Goal: Book appointment/travel/reservation

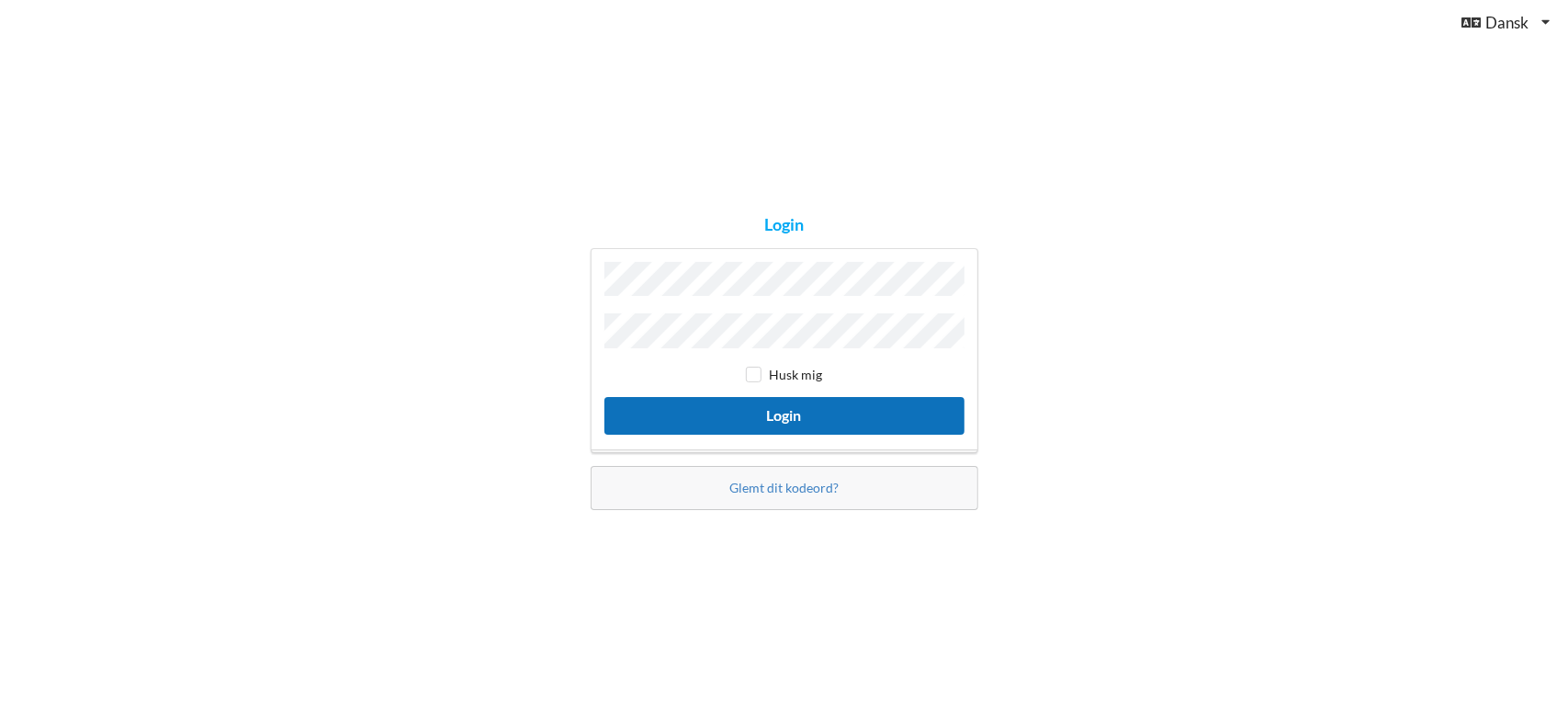
click at [790, 414] on button "Login" at bounding box center [784, 416] width 360 height 37
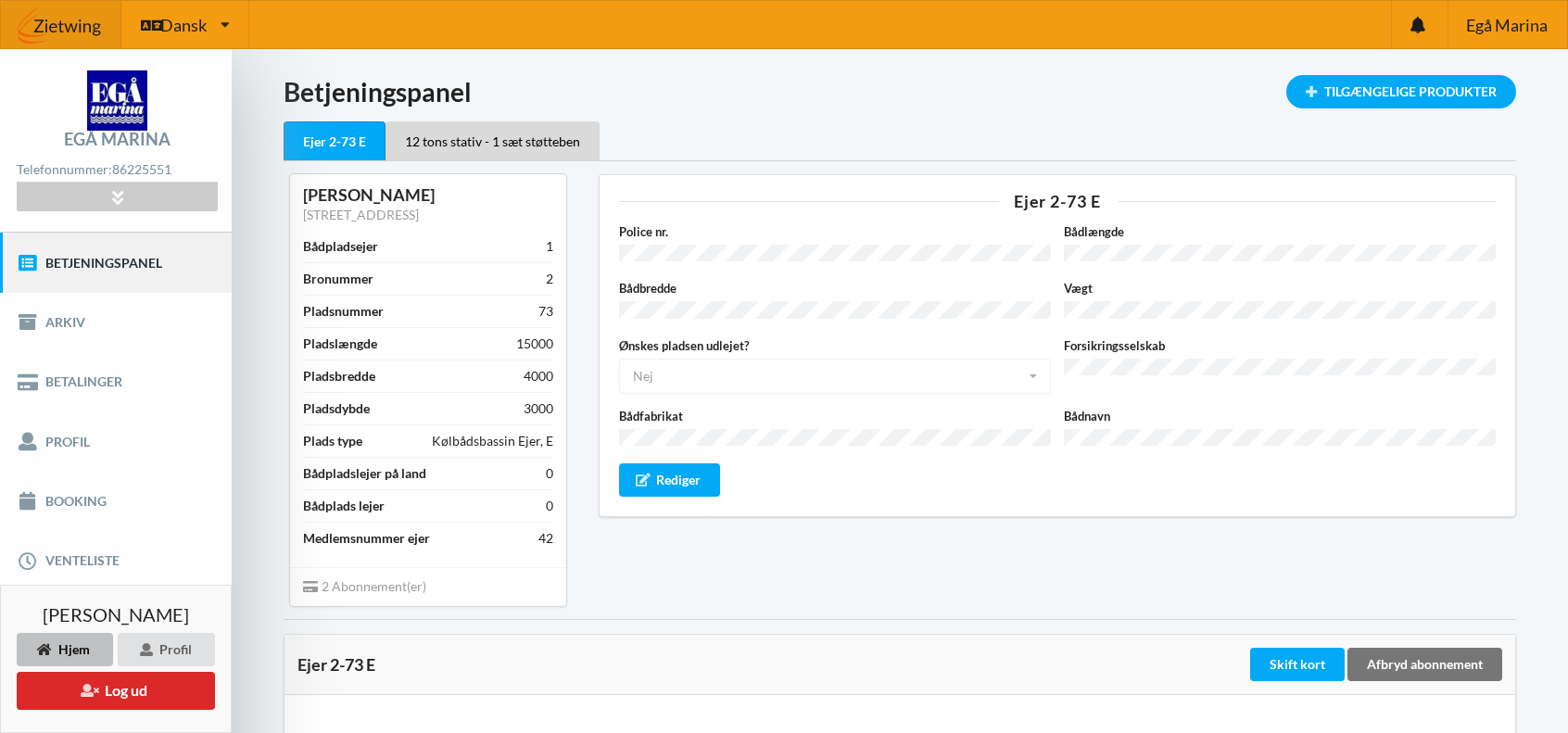
click at [1107, 269] on div "Police nr. Bådlængde Bådbredde Vægt Ønskes pladsen udlejet? Nej Ja Nej Ikke tag…" at bounding box center [1058, 360] width 878 height 274
click at [74, 494] on link "Booking" at bounding box center [116, 501] width 231 height 59
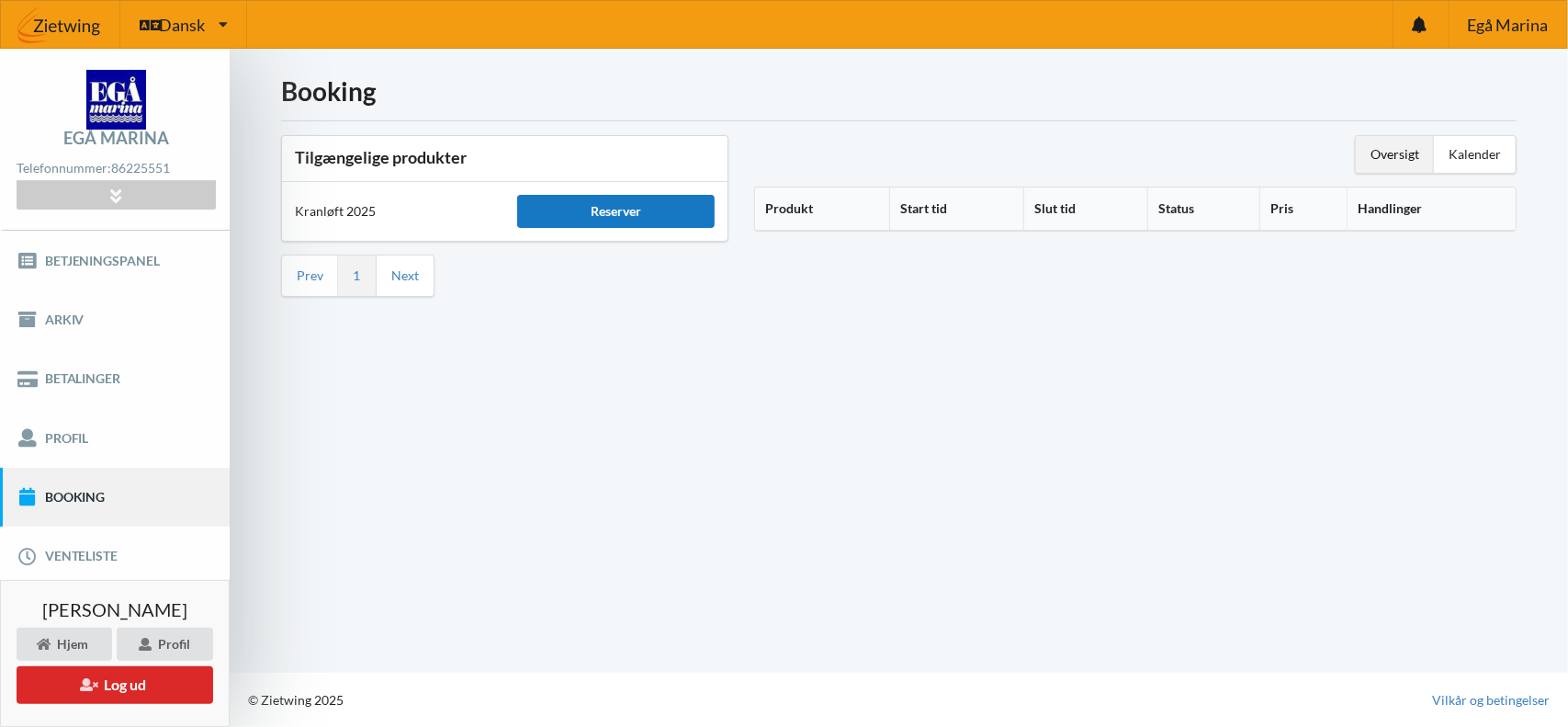
click at [593, 214] on div "Reserver" at bounding box center [615, 211] width 197 height 33
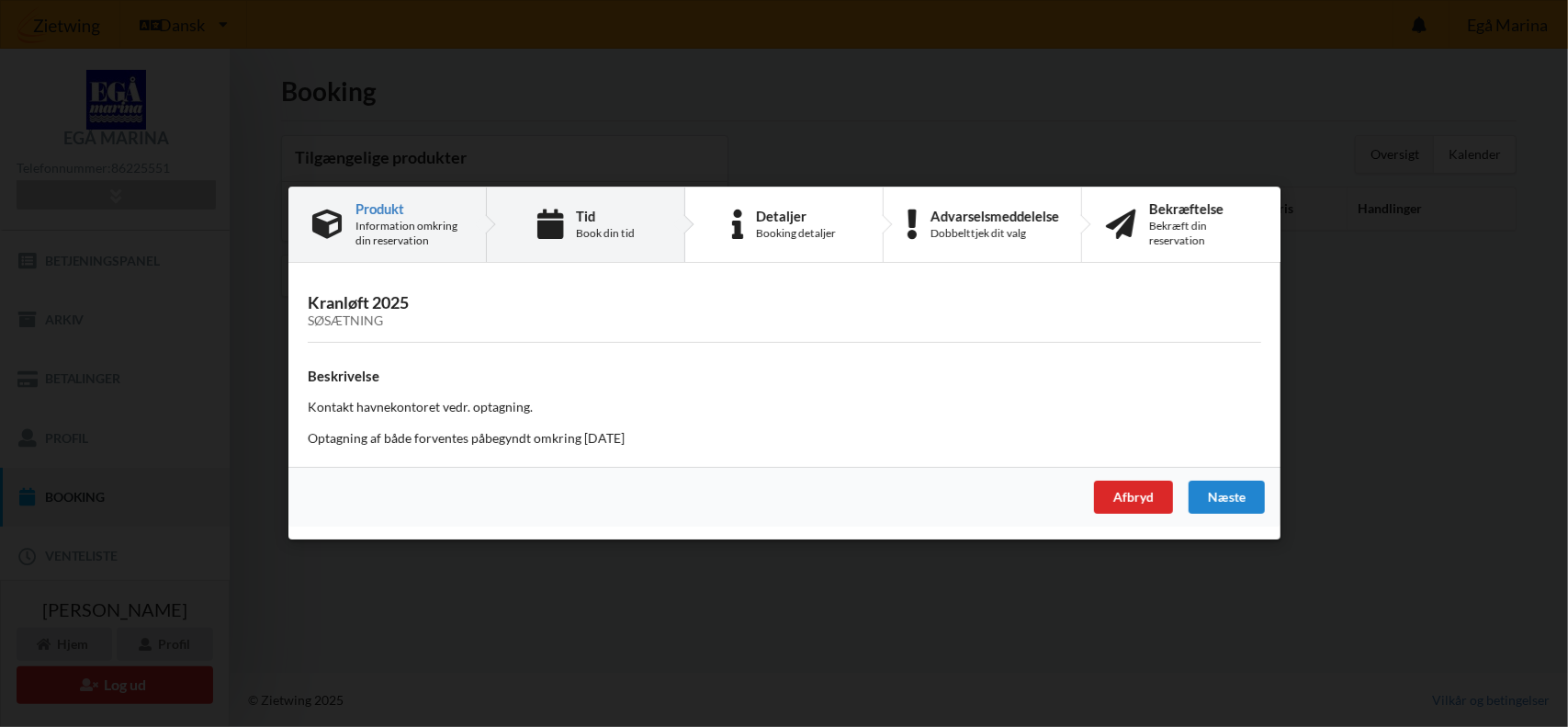
click at [580, 226] on div "Tid Book din tid" at bounding box center [604, 225] width 59 height 33
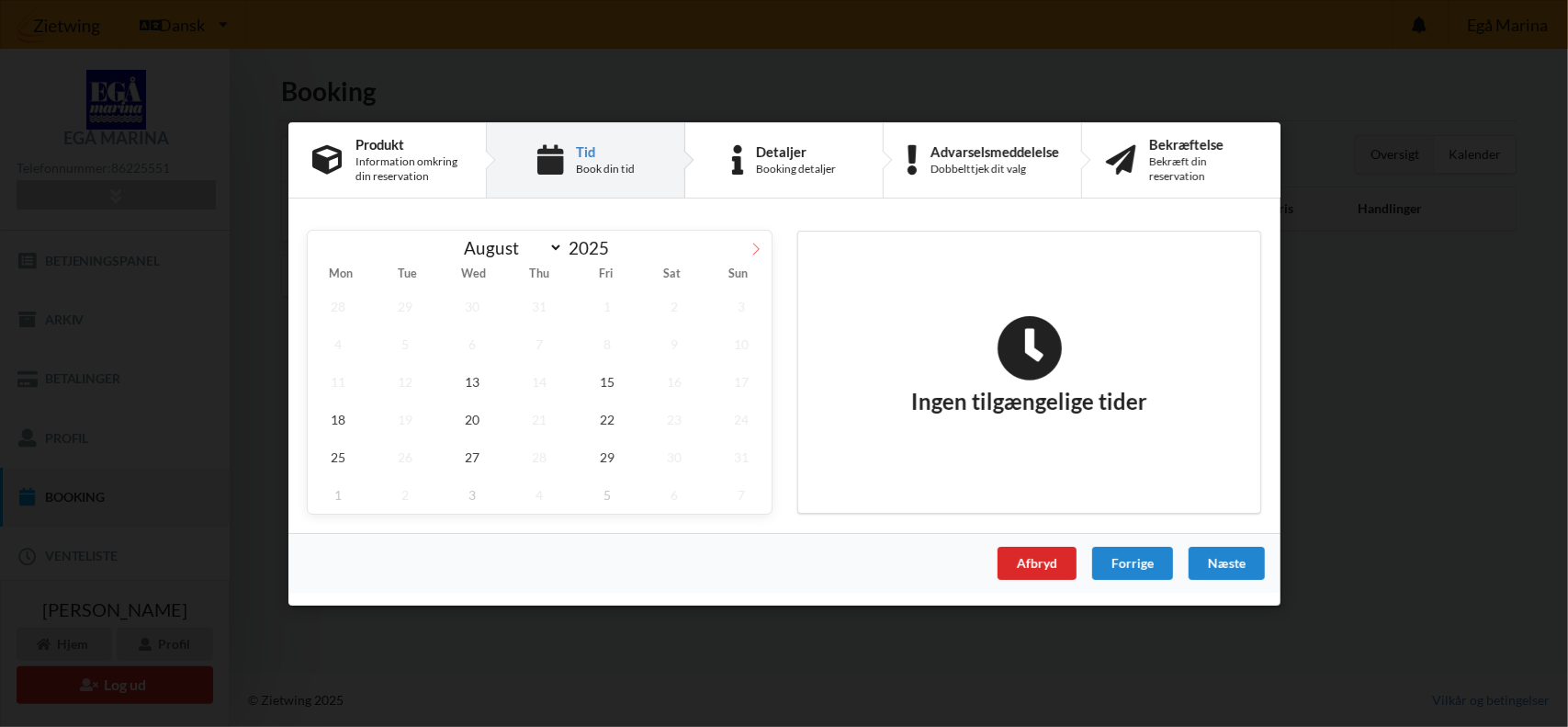
click at [760, 244] on icon at bounding box center [757, 248] width 13 height 13
select select "9"
click at [608, 334] on span "10" at bounding box center [606, 343] width 61 height 37
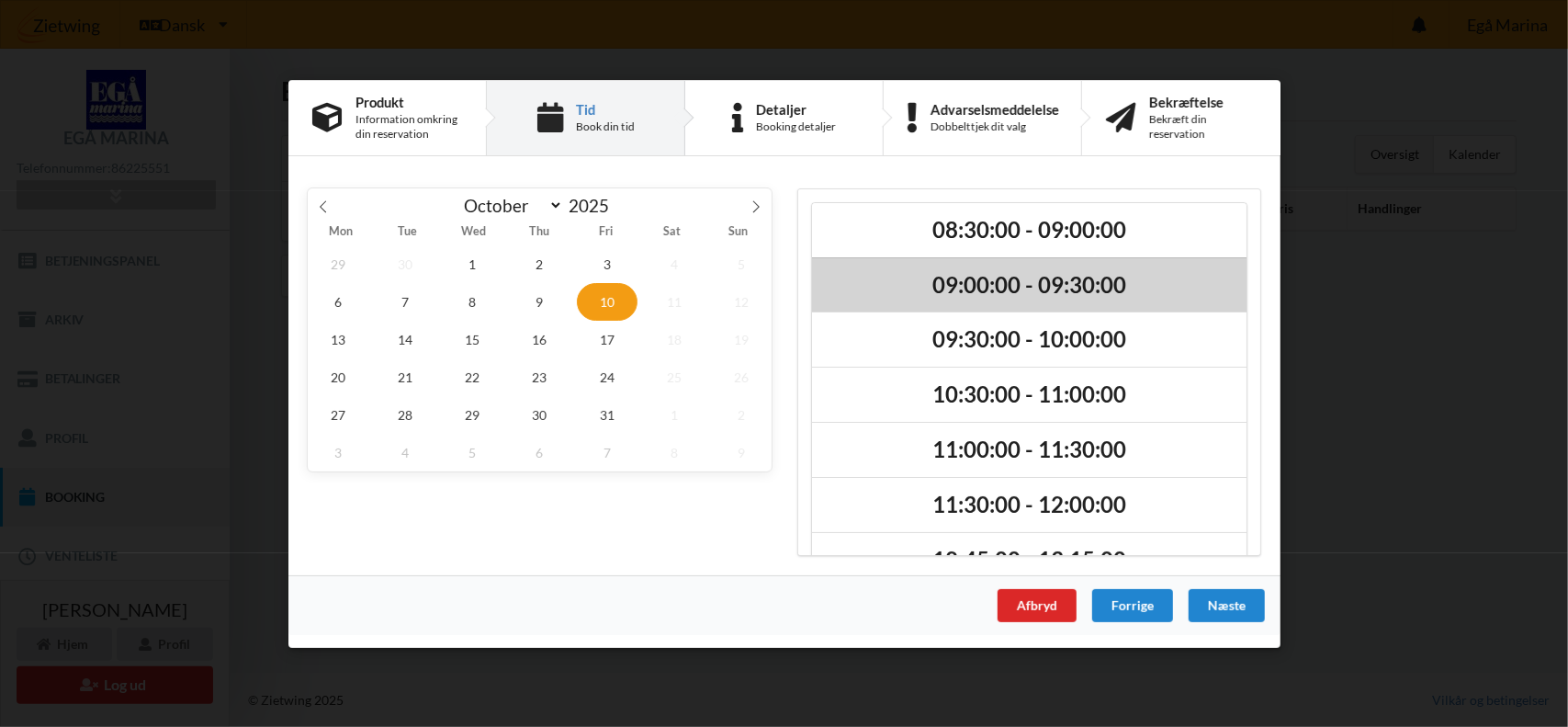
click at [989, 282] on h2 "09:00:00 - 09:30:00" at bounding box center [1029, 284] width 409 height 29
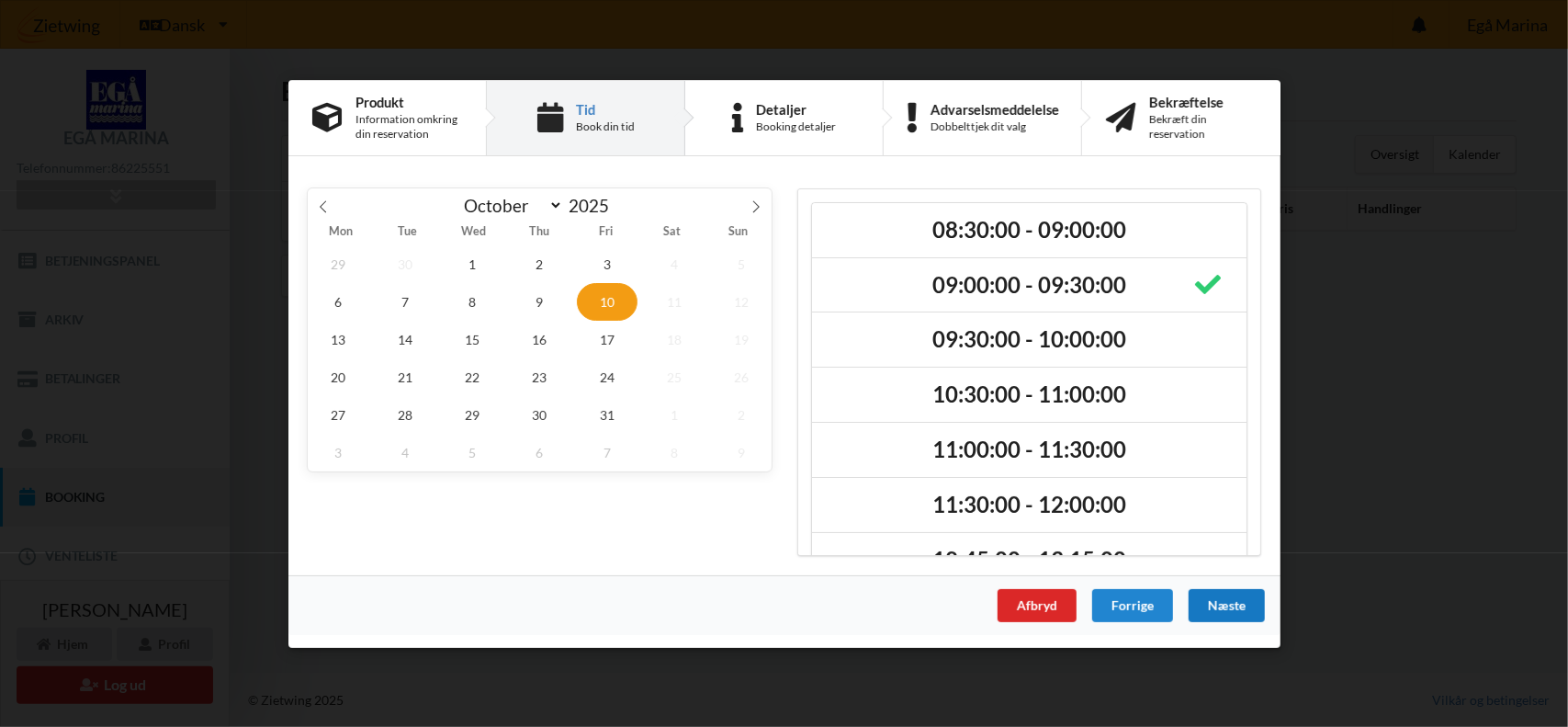
click at [1230, 603] on div "Næste" at bounding box center [1226, 604] width 76 height 33
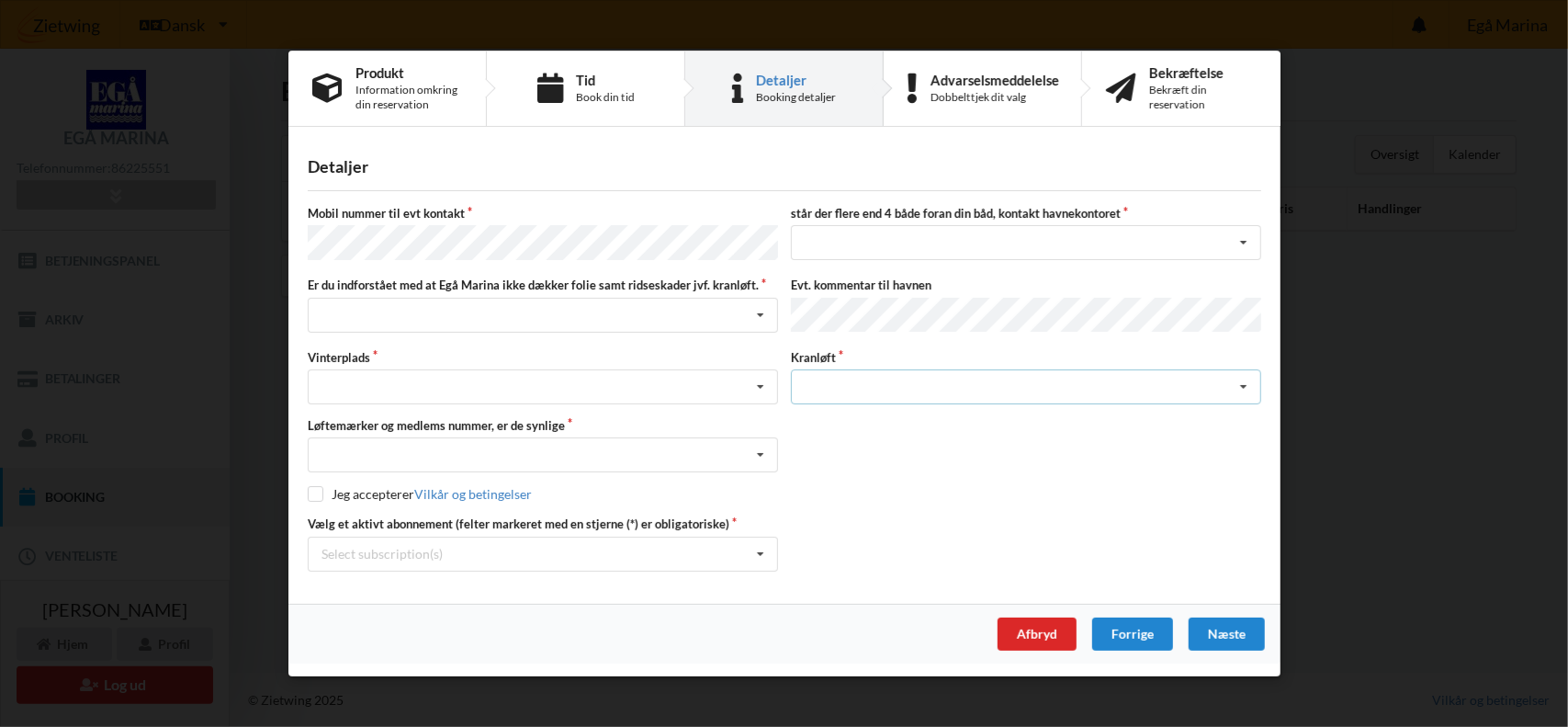
click at [1246, 384] on icon at bounding box center [1244, 387] width 28 height 34
click at [1117, 540] on div "Vælg et aktivt abonnement (felter markeret med en stjerne (*) er obligatoriske)…" at bounding box center [784, 543] width 966 height 55
click at [834, 381] on div "Søsætning" at bounding box center [1026, 386] width 470 height 34
click at [1029, 630] on div "Afbryd" at bounding box center [1036, 634] width 79 height 33
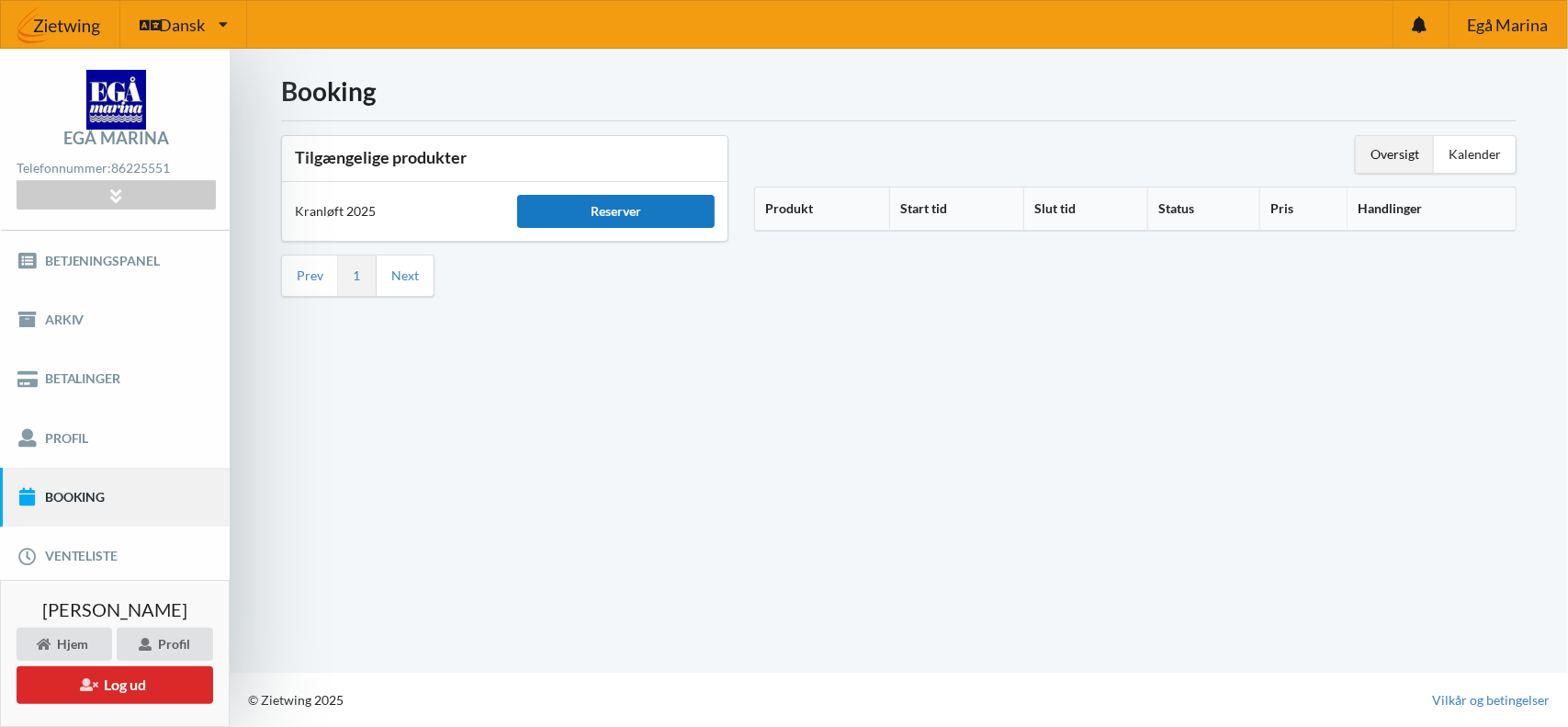
click at [610, 211] on div "Reserver" at bounding box center [615, 211] width 197 height 33
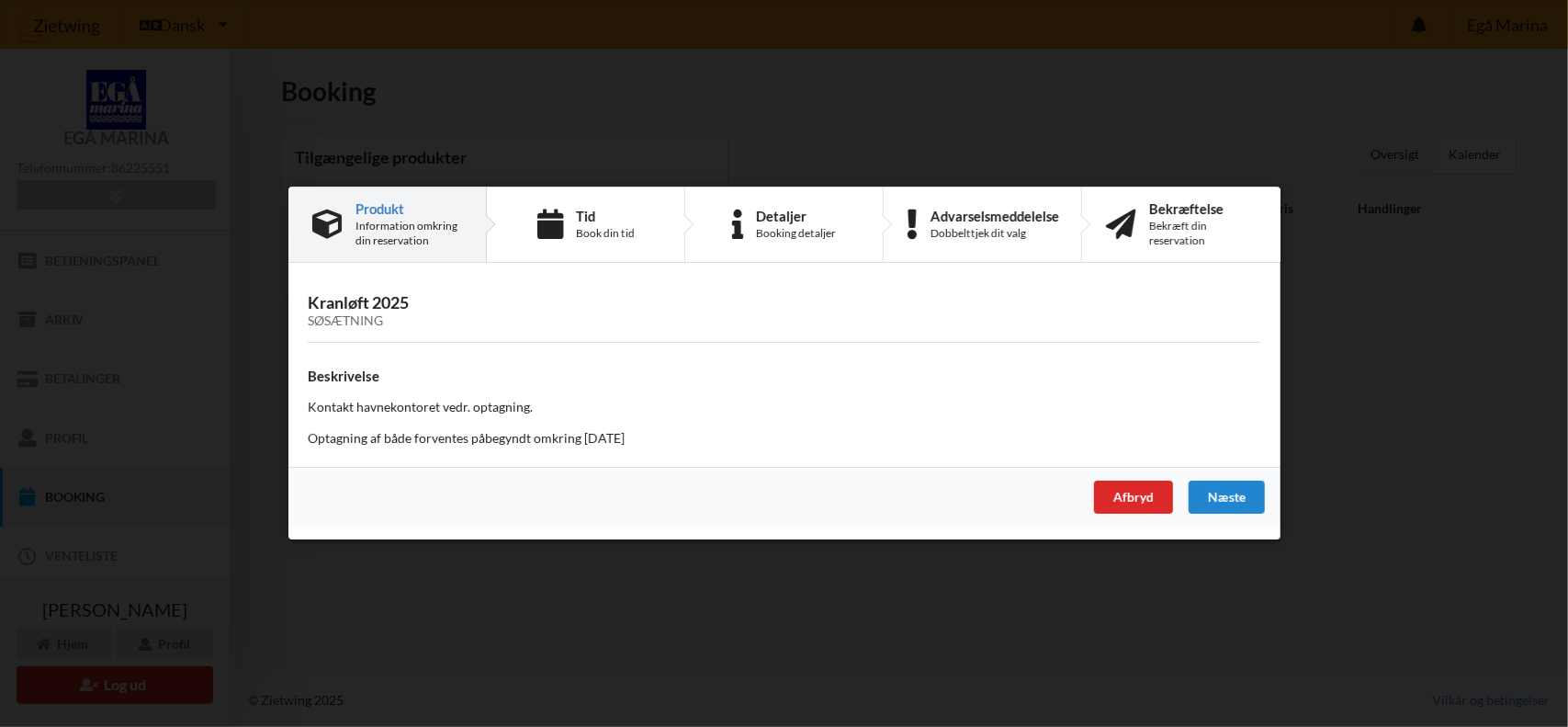
click at [397, 229] on div "Information omkring din reservation" at bounding box center [409, 234] width 106 height 30
click at [798, 212] on div "Detaljer" at bounding box center [796, 216] width 80 height 15
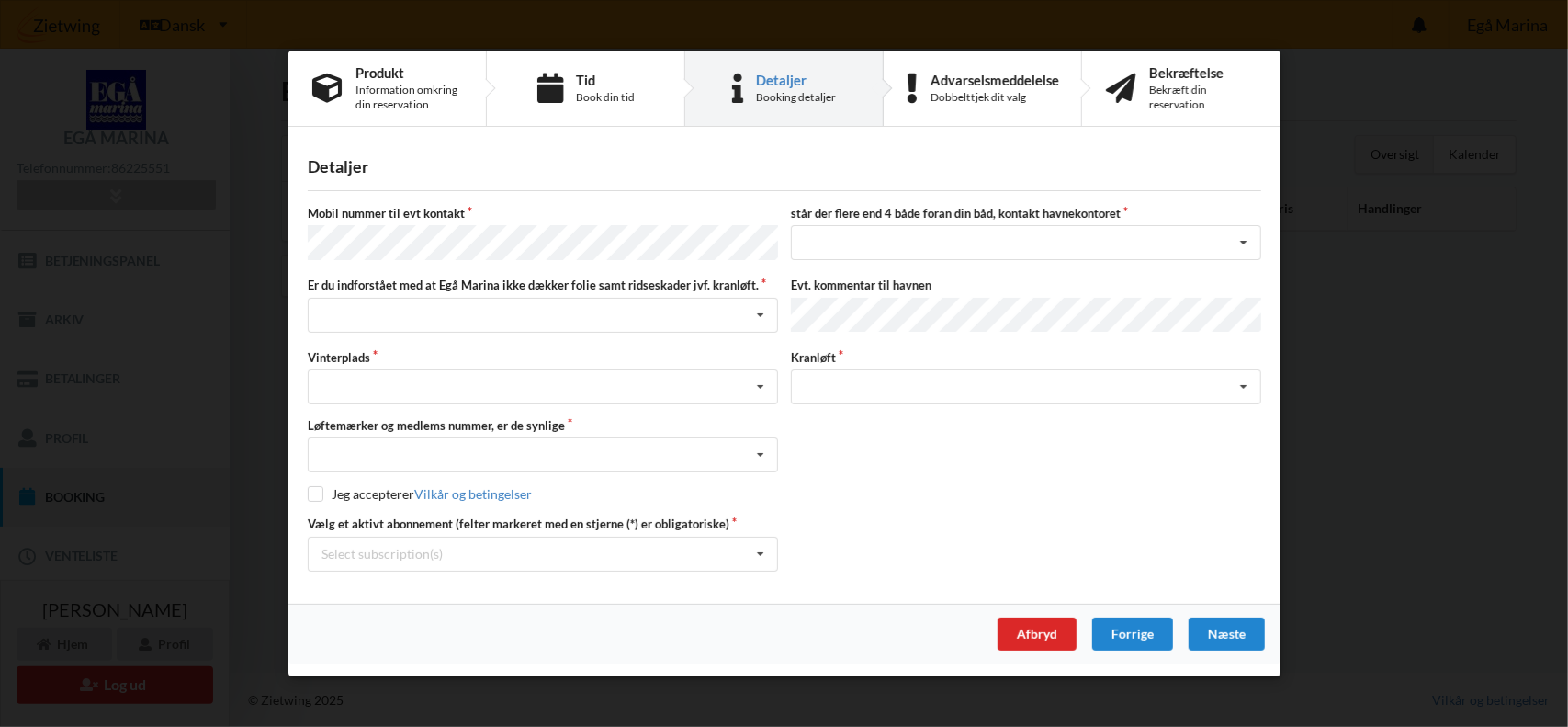
click at [1482, 213] on div "Er du sikker på du vil logge ud? Nej Ja Vilkår og betingelser Brugerbetingelser…" at bounding box center [784, 364] width 1568 height 727
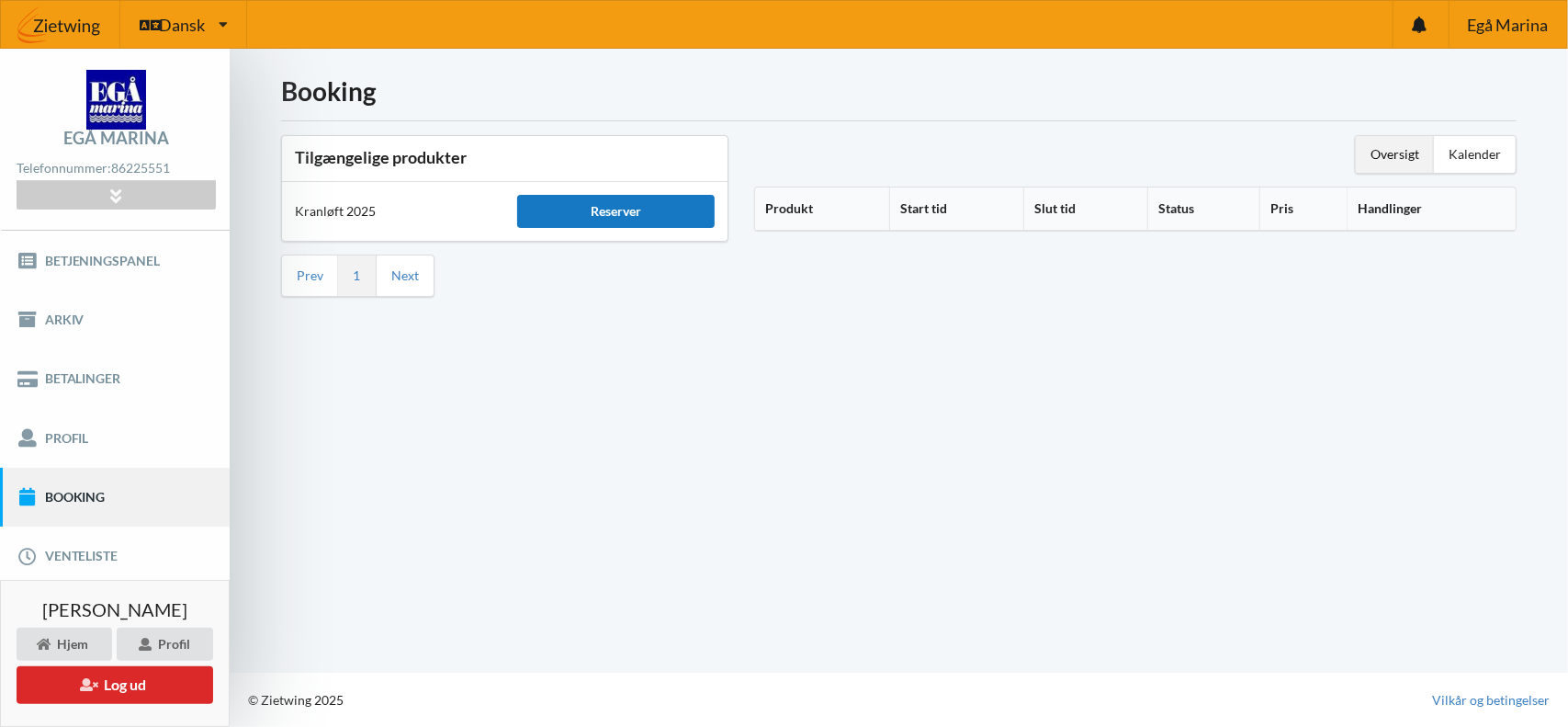
click at [618, 218] on div "Reserver" at bounding box center [615, 211] width 197 height 33
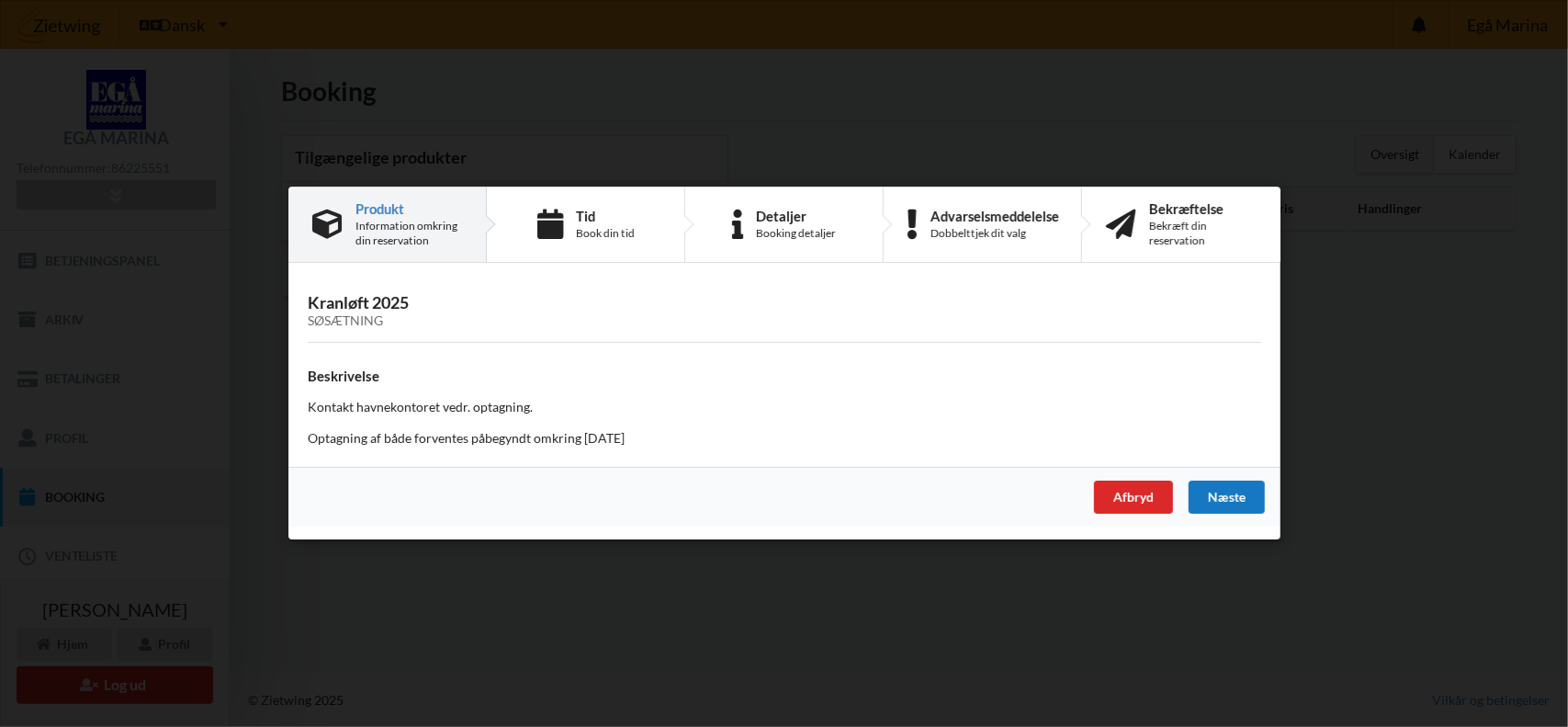
click at [1230, 502] on div "Næste" at bounding box center [1226, 498] width 76 height 33
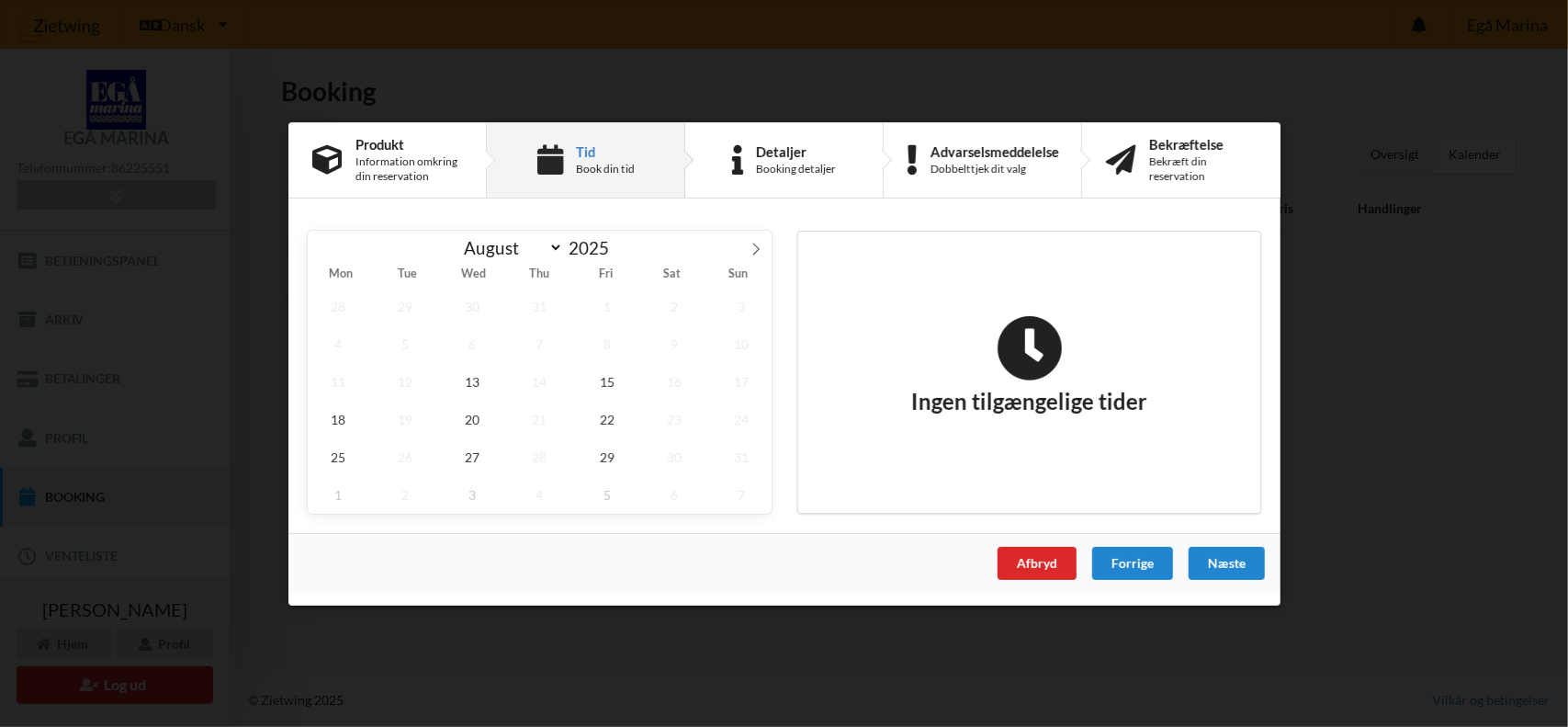
drag, startPoint x: 620, startPoint y: 254, endPoint x: 1158, endPoint y: 290, distance: 539.2
click at [1158, 290] on div "Ingen tilgængelige tider" at bounding box center [1029, 371] width 462 height 281
click at [753, 250] on icon at bounding box center [757, 248] width 13 height 13
select select "9"
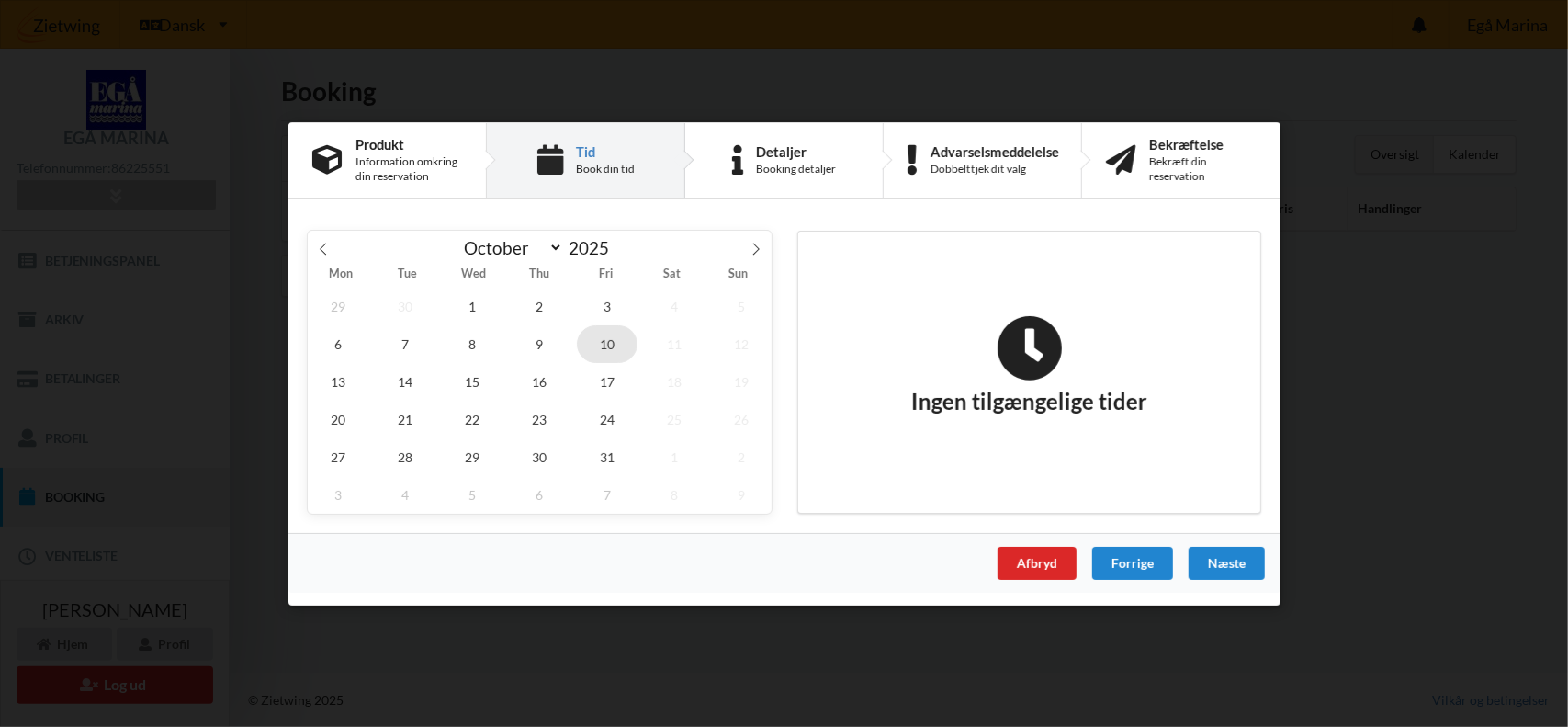
click at [603, 348] on span "10" at bounding box center [606, 343] width 61 height 37
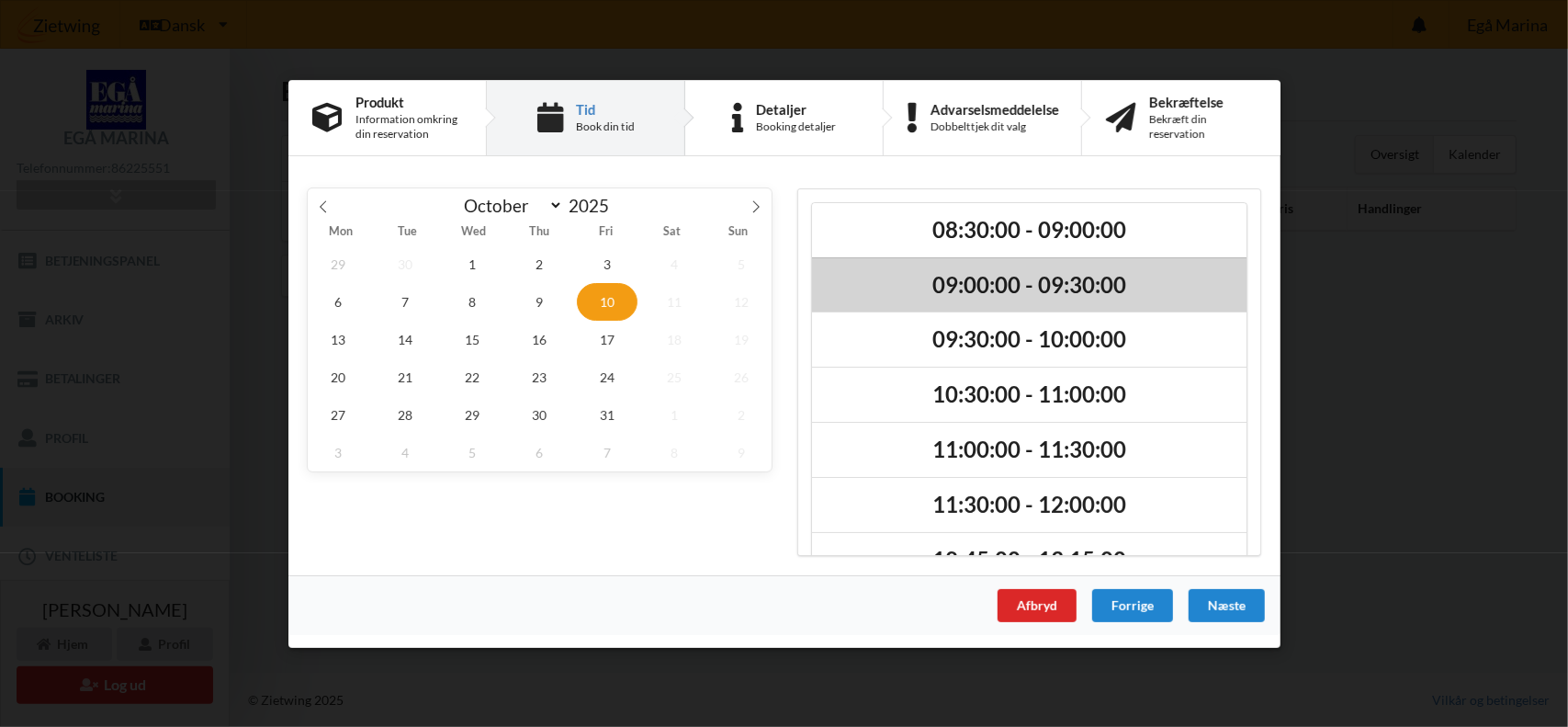
click at [1047, 284] on h2 "09:00:00 - 09:30:00" at bounding box center [1029, 284] width 409 height 29
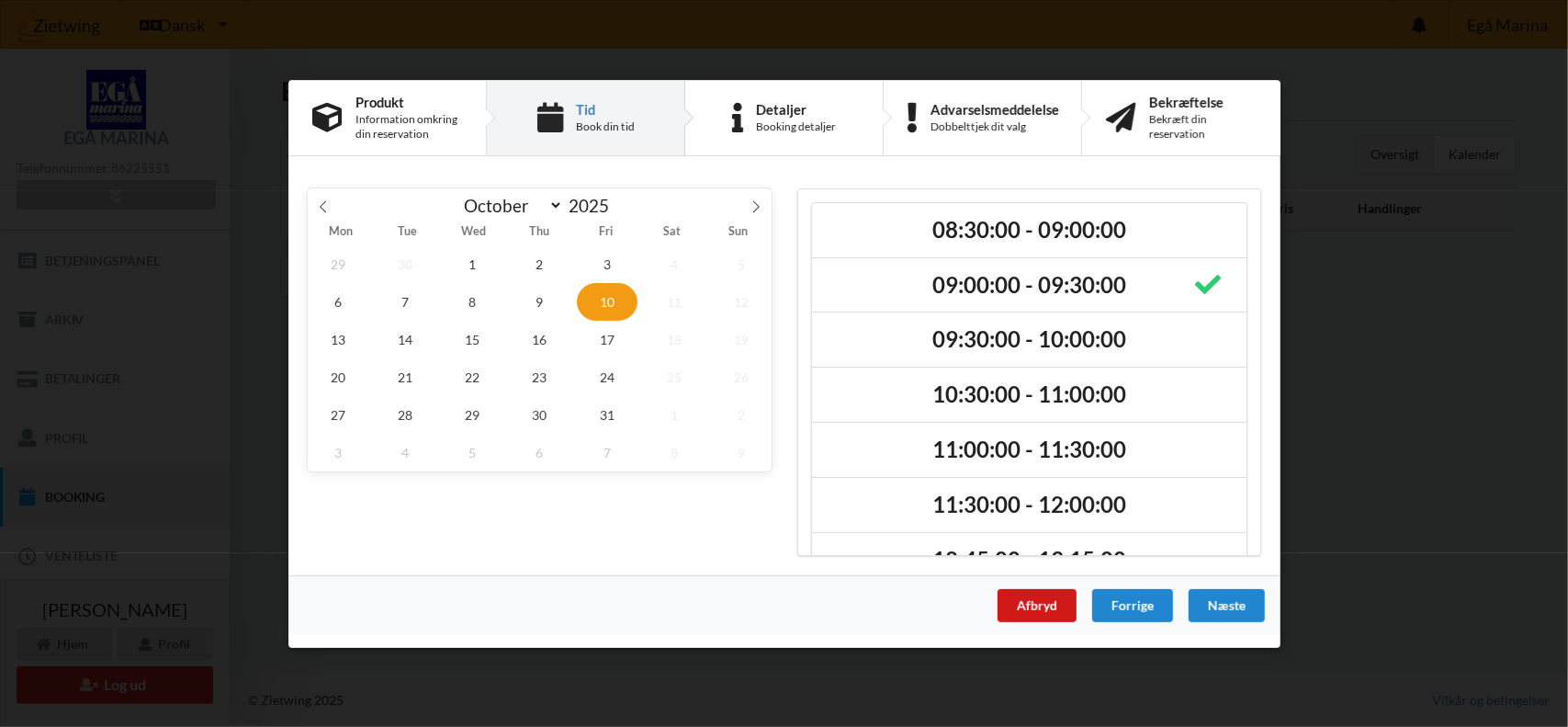
click at [1013, 600] on div "Afbryd" at bounding box center [1036, 604] width 79 height 33
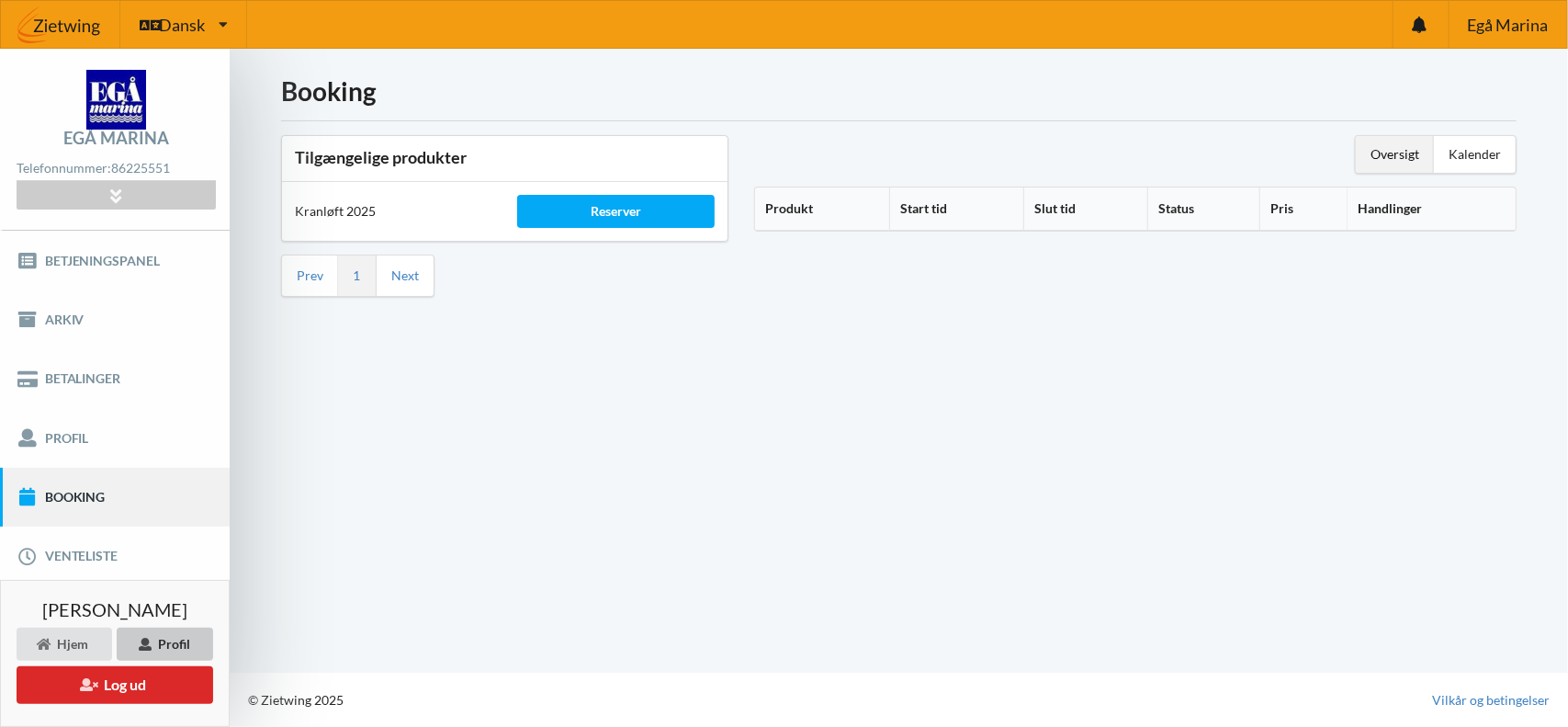
click at [175, 641] on div "Profil" at bounding box center [165, 643] width 97 height 33
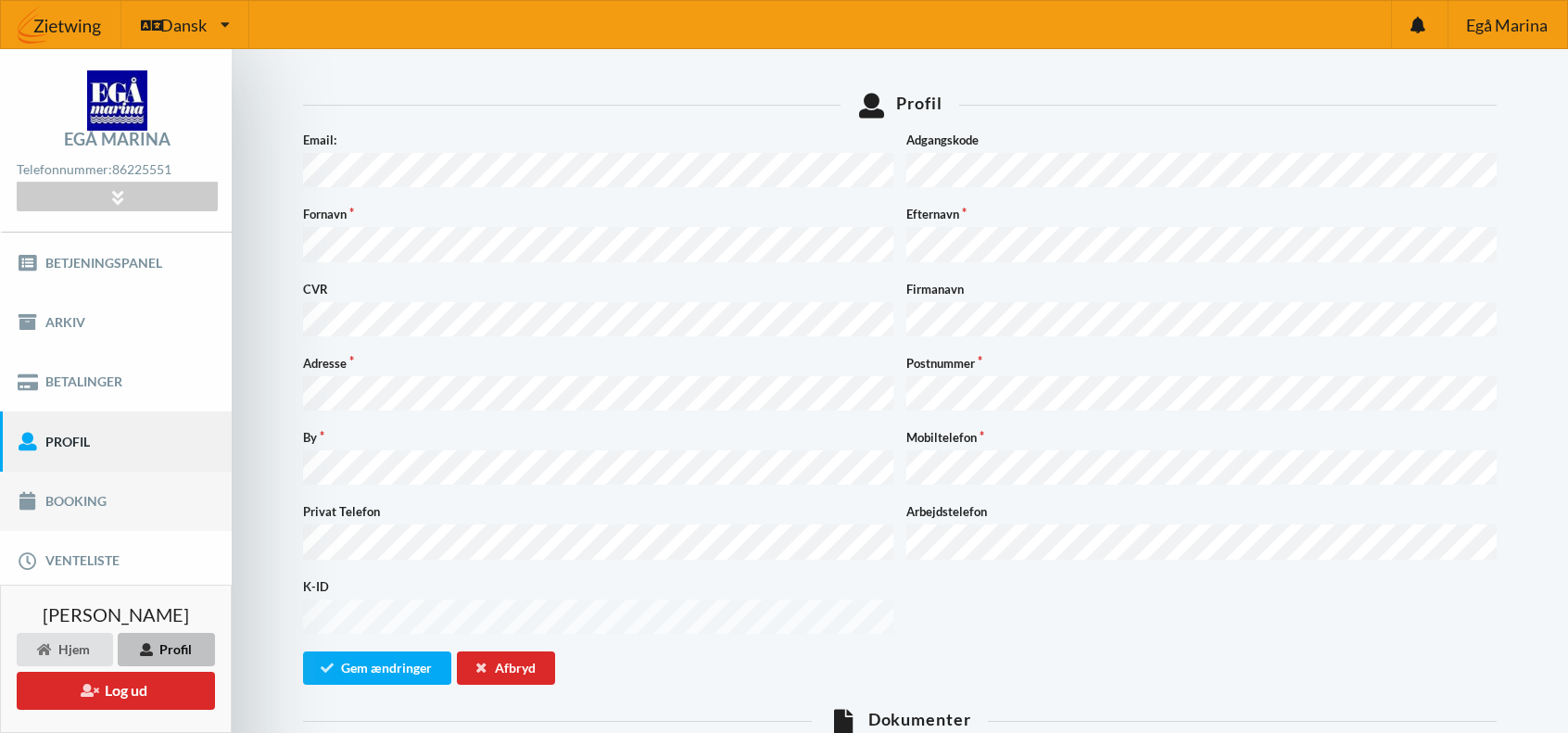
click at [87, 499] on link "Booking" at bounding box center [116, 501] width 231 height 59
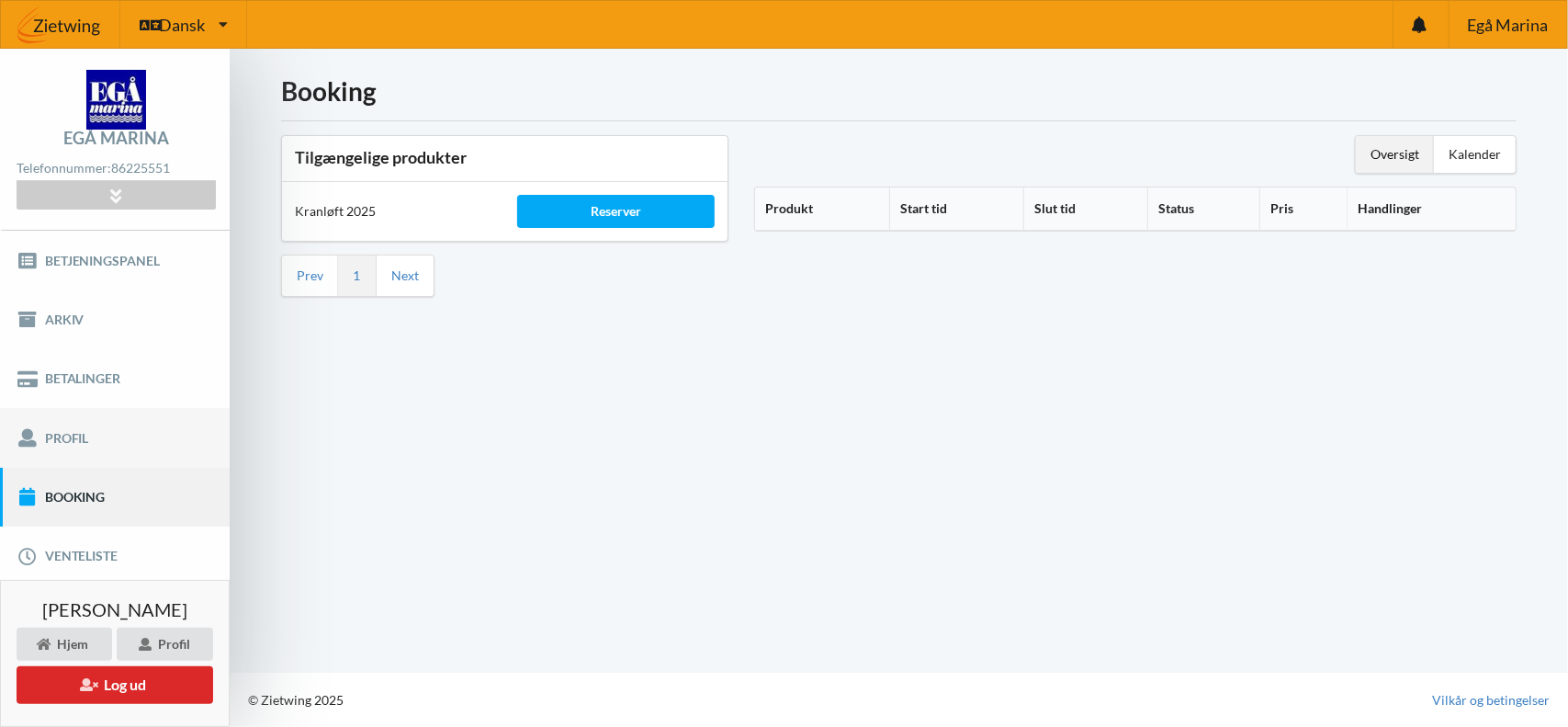
click at [66, 434] on link "Profil" at bounding box center [115, 437] width 229 height 59
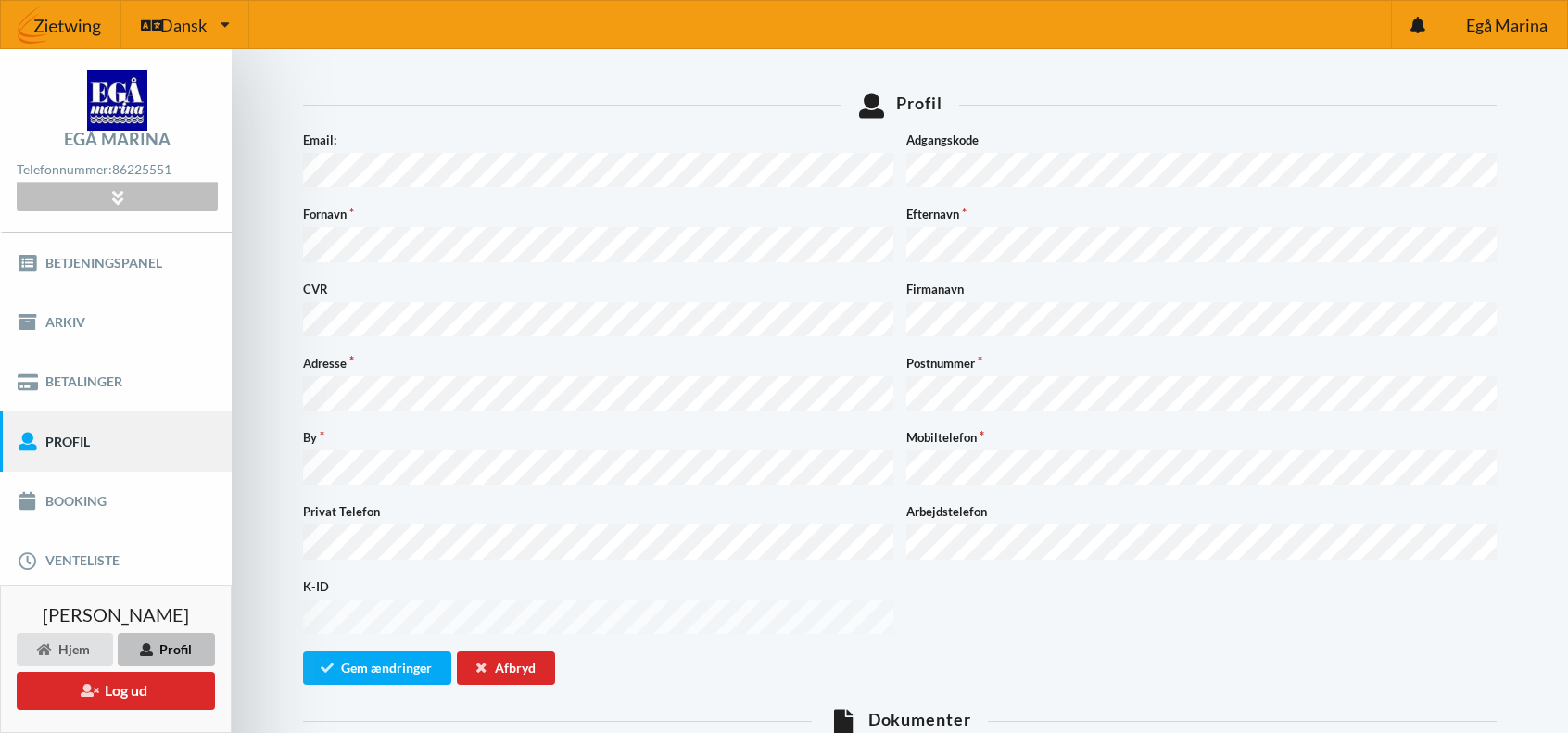
click at [115, 194] on icon at bounding box center [117, 196] width 22 height 16
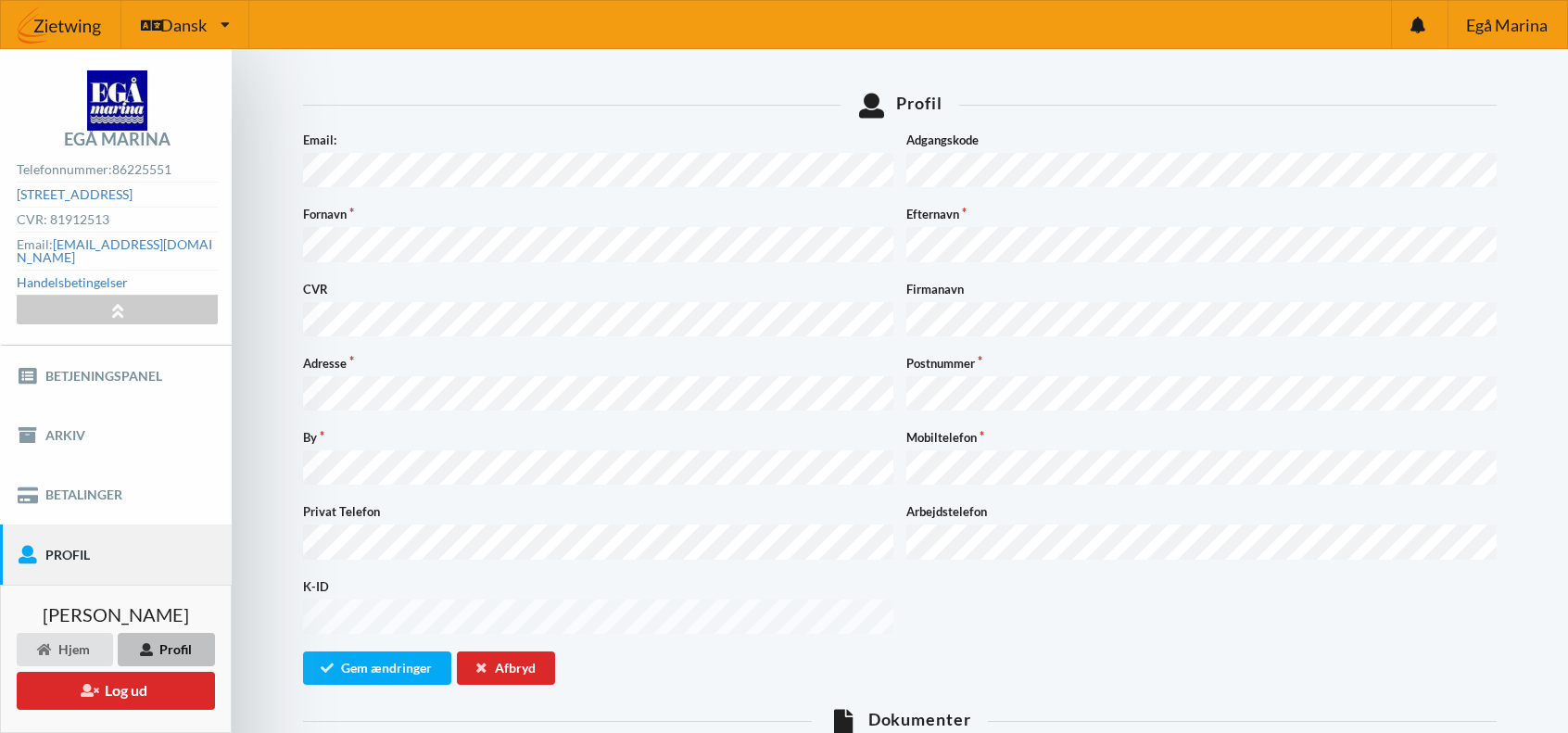
click at [505, 77] on div "Profil Noget gik galt... Email: Adgangskode Fornavn Efternavn CVR Firmanavn Adr…" at bounding box center [900, 672] width 1232 height 1194
click at [156, 652] on div "Profil" at bounding box center [166, 648] width 98 height 33
click at [145, 351] on link "Betjeningspanel" at bounding box center [116, 375] width 231 height 59
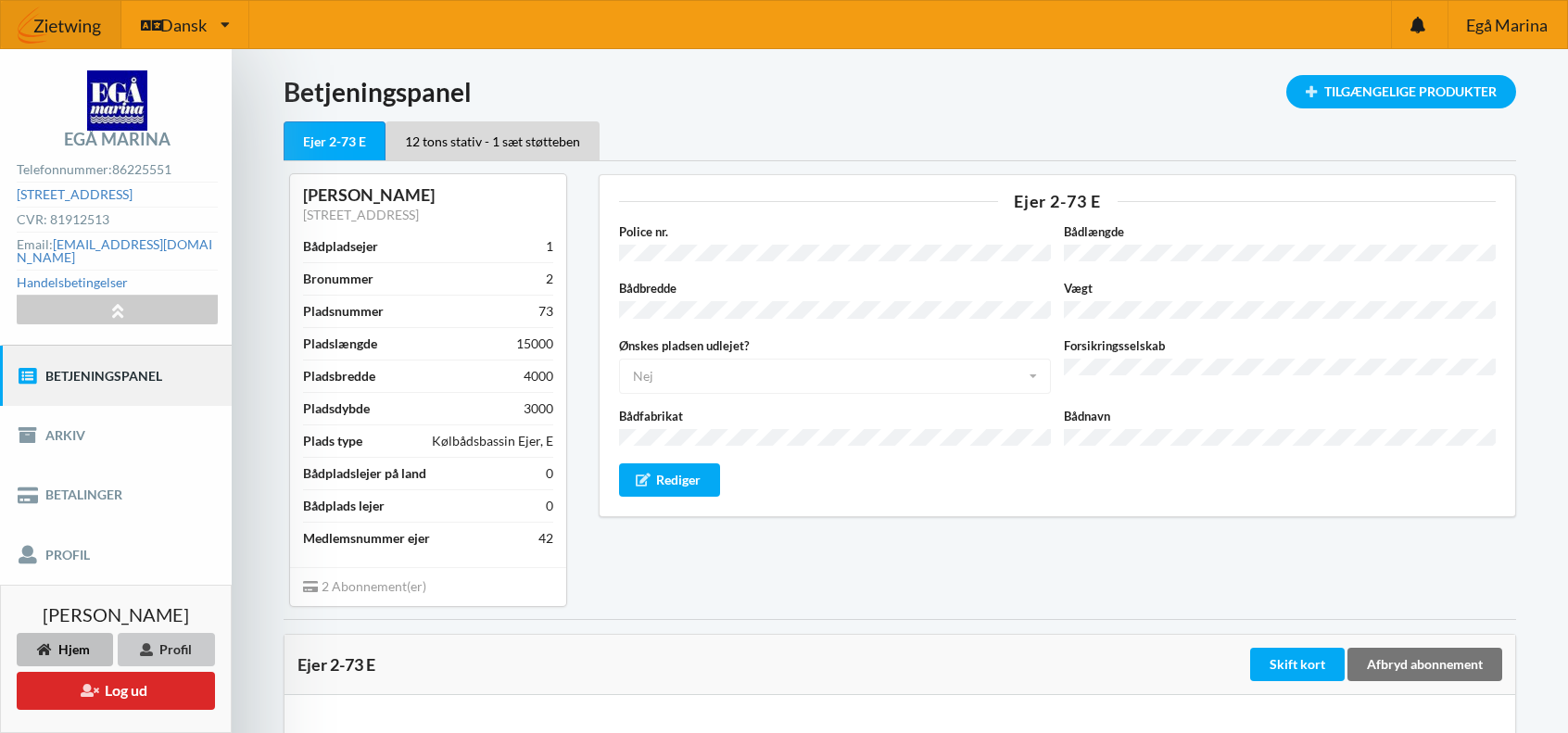
click at [174, 659] on div "Profil" at bounding box center [166, 648] width 98 height 33
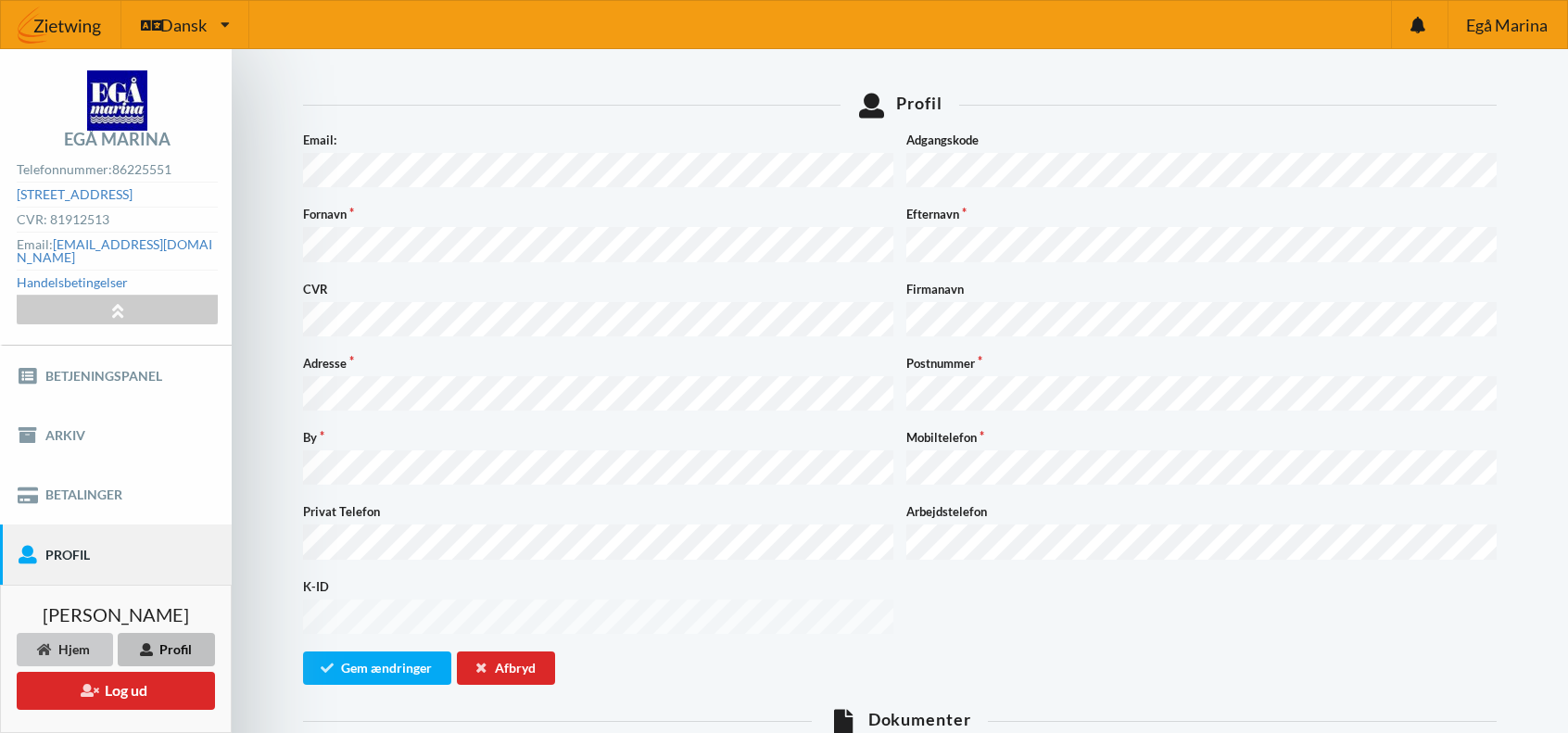
click at [59, 655] on div "Hjem" at bounding box center [65, 648] width 97 height 33
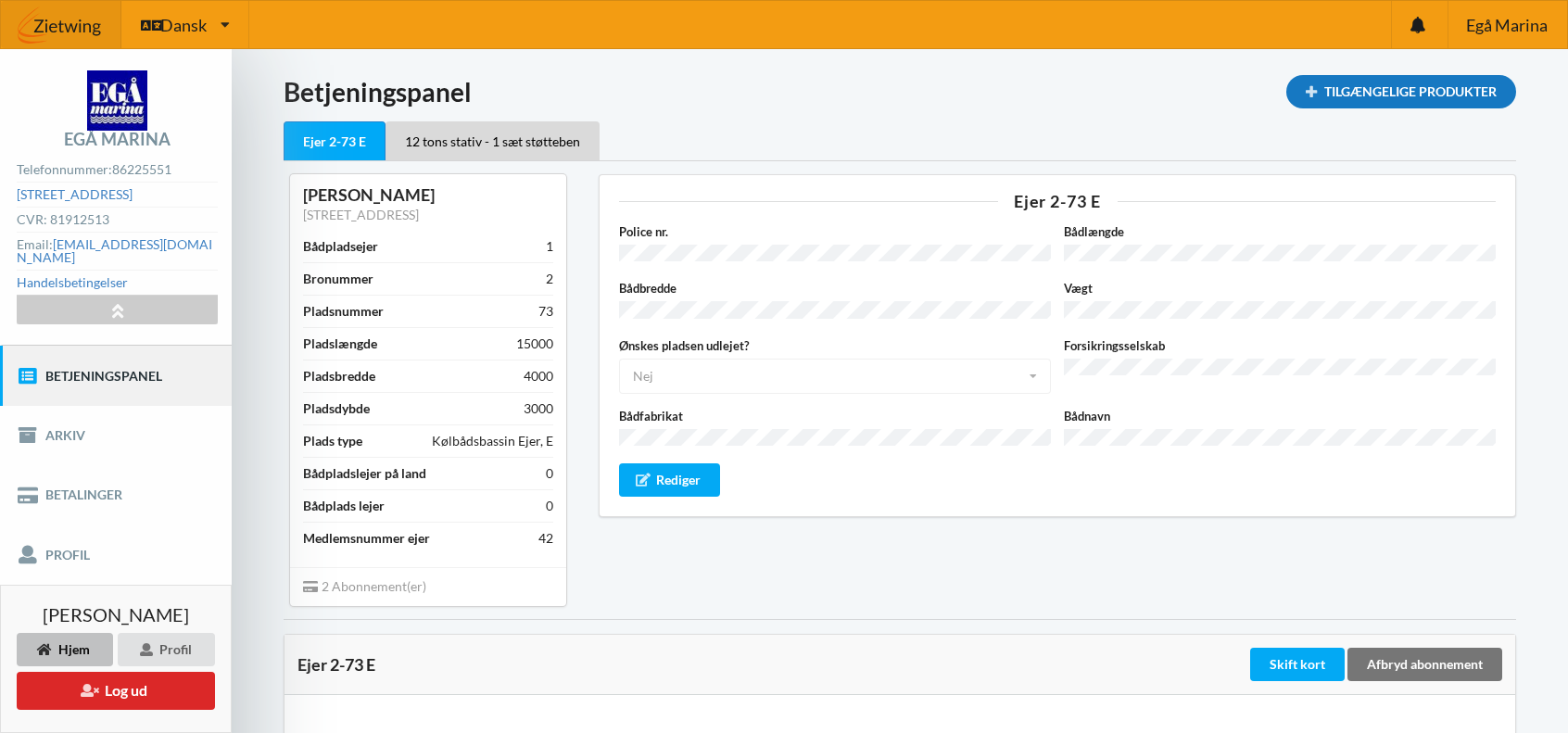
click at [1417, 94] on div "Tilgængelige Produkter" at bounding box center [1401, 91] width 230 height 33
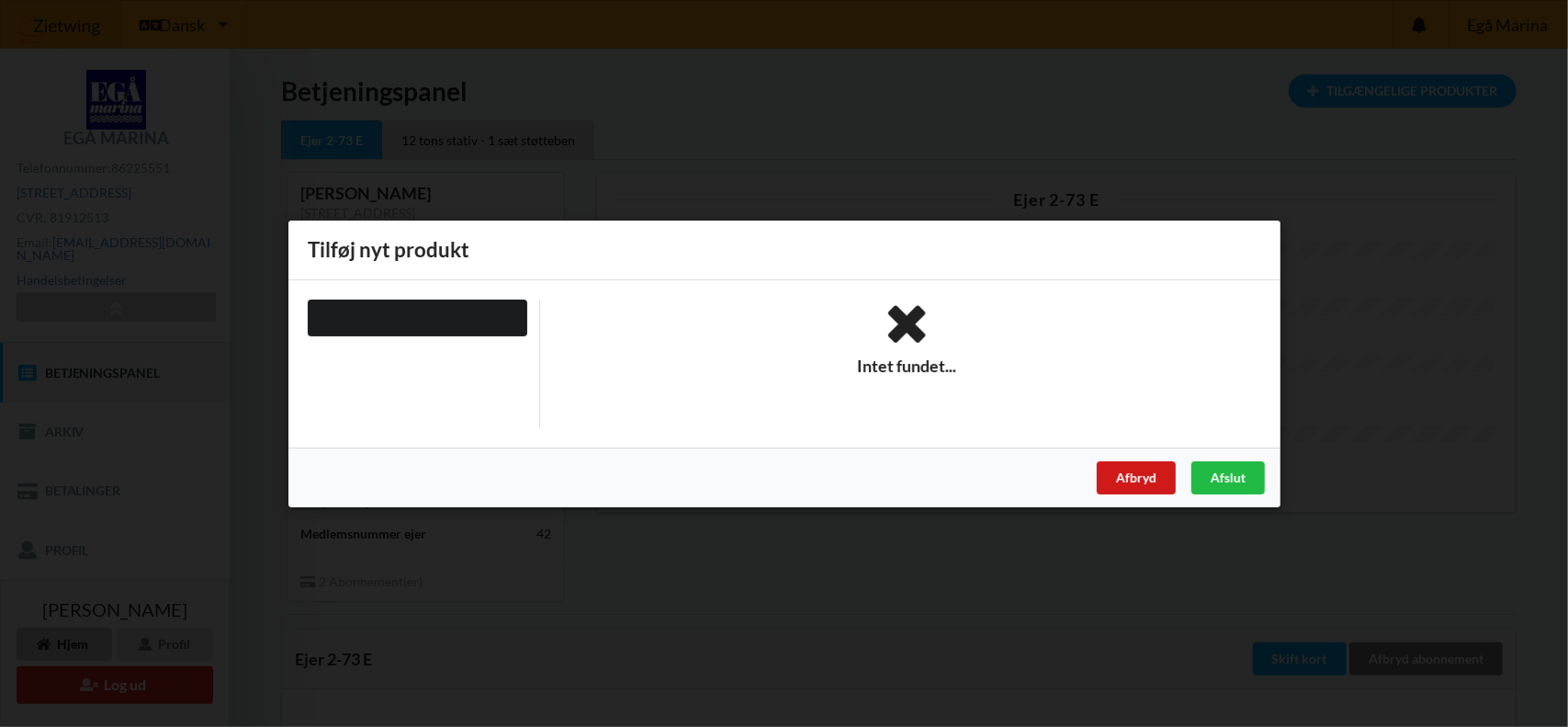
click at [1139, 475] on div "Afbryd" at bounding box center [1135, 476] width 79 height 33
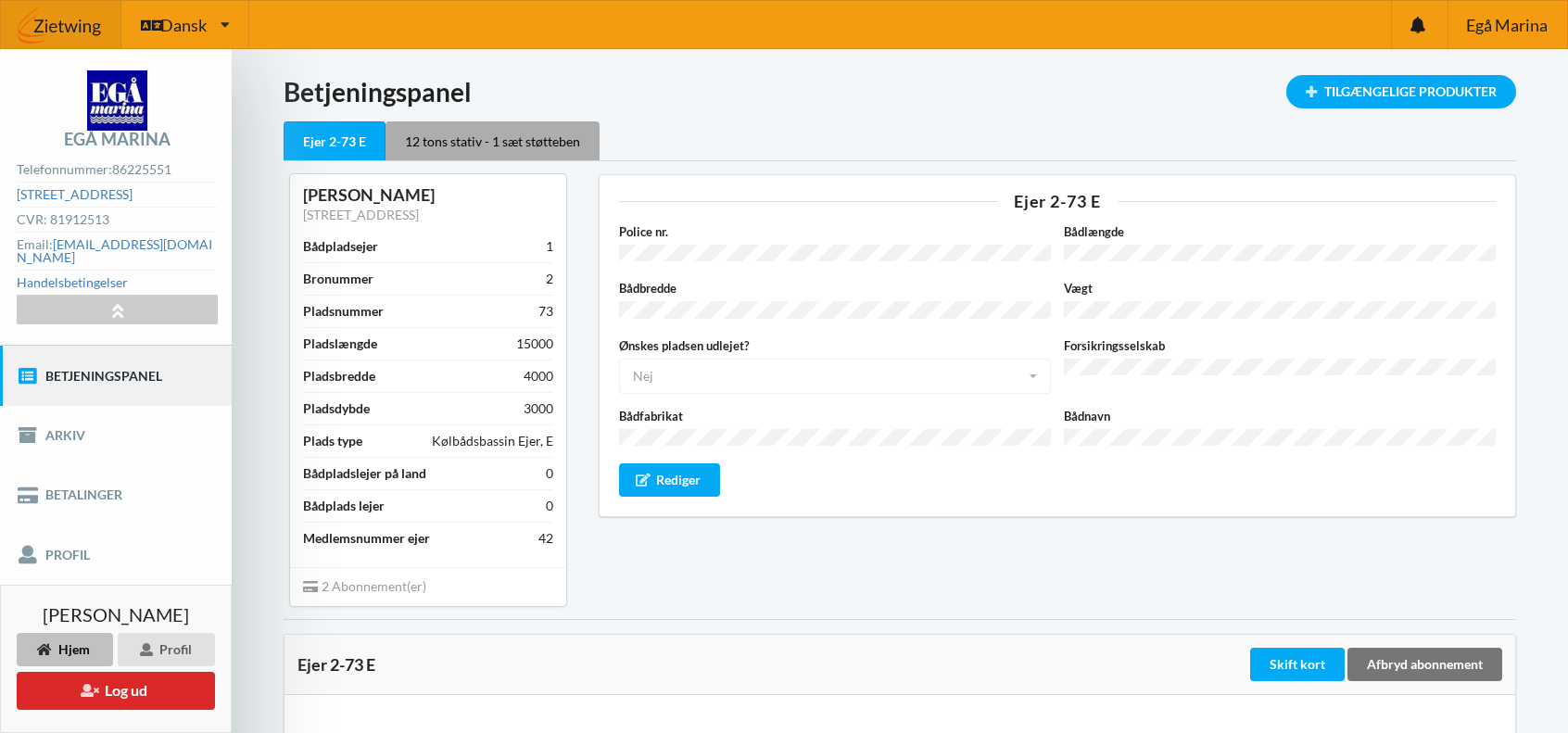
click at [486, 144] on div "12 tons stativ - 1 sæt støtteben" at bounding box center [493, 140] width 214 height 39
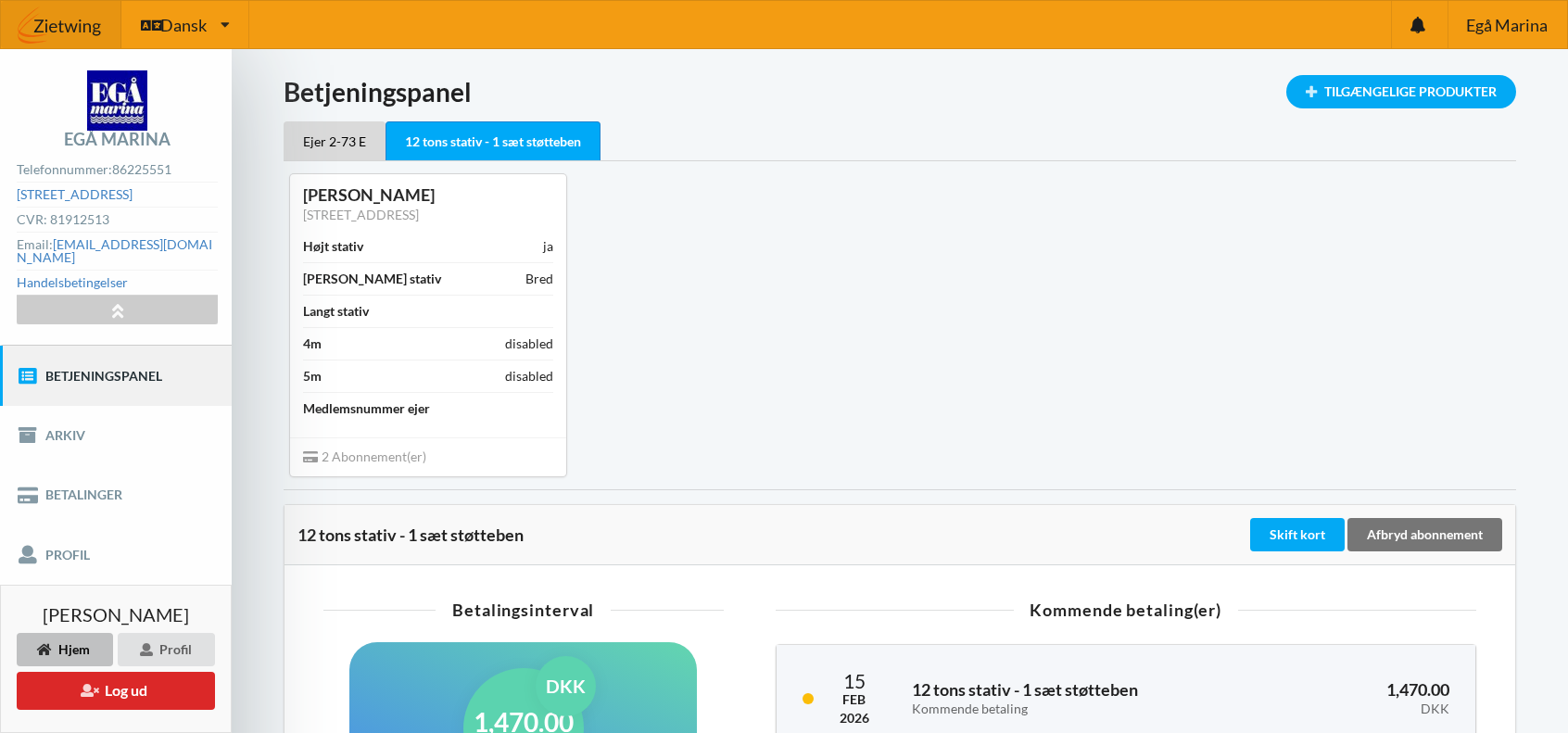
drag, startPoint x: 656, startPoint y: 3, endPoint x: 620, endPoint y: 3, distance: 36.0
click at [620, 3] on div "Dansk Engelsk Dansk Egå Marina" at bounding box center [784, 24] width 1568 height 49
click at [338, 146] on div "Ejer 2-73 E" at bounding box center [335, 140] width 102 height 39
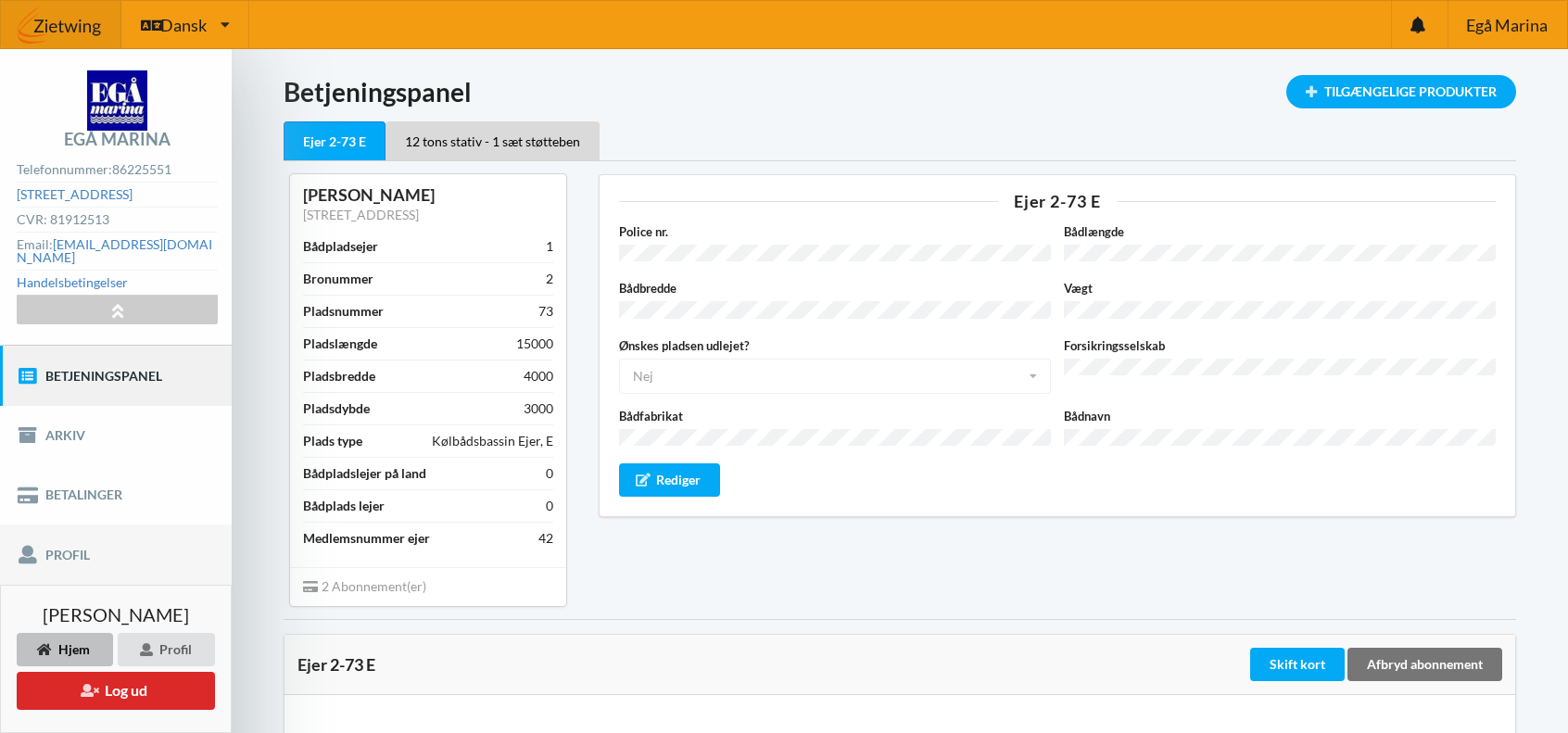
click at [63, 533] on link "Profil" at bounding box center [116, 554] width 231 height 59
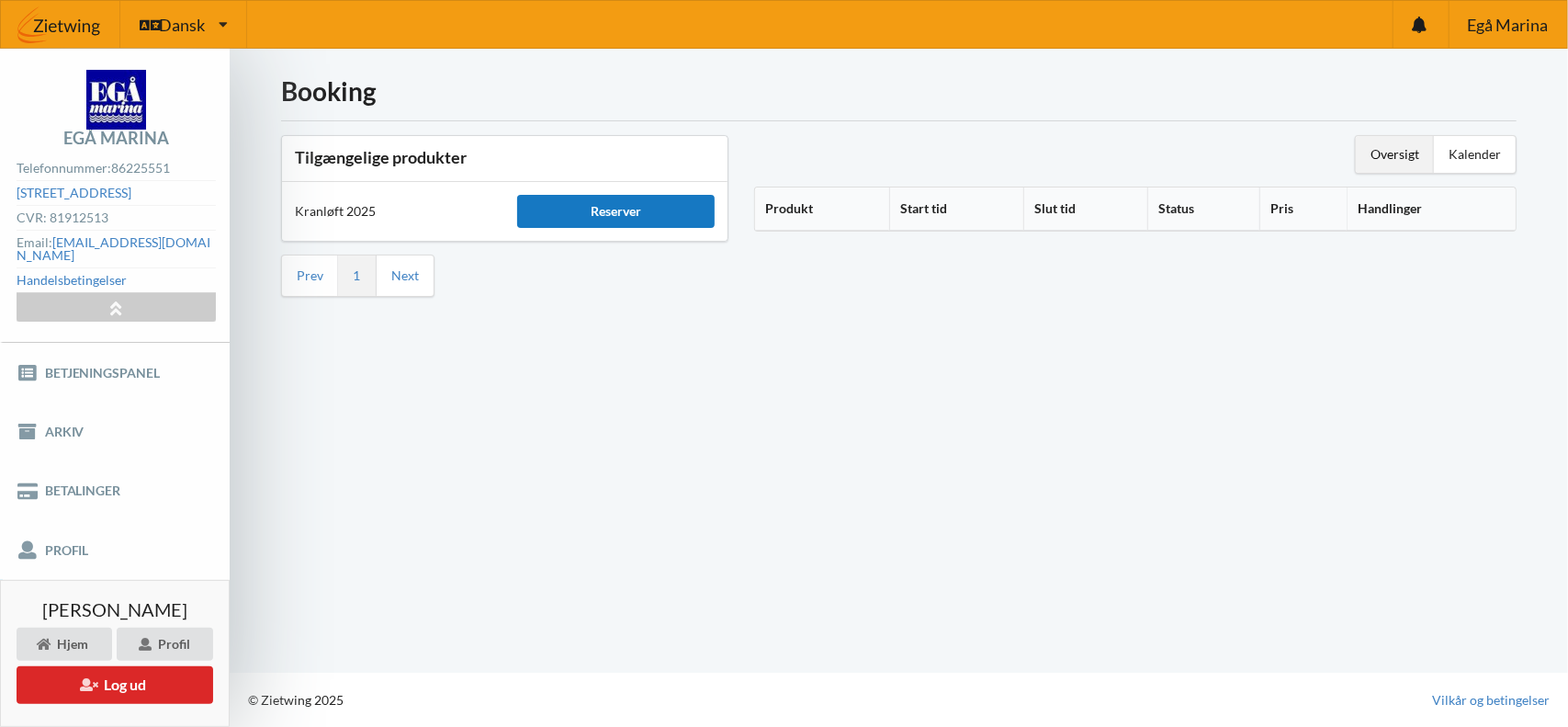
click at [639, 210] on div "Reserver" at bounding box center [615, 211] width 197 height 33
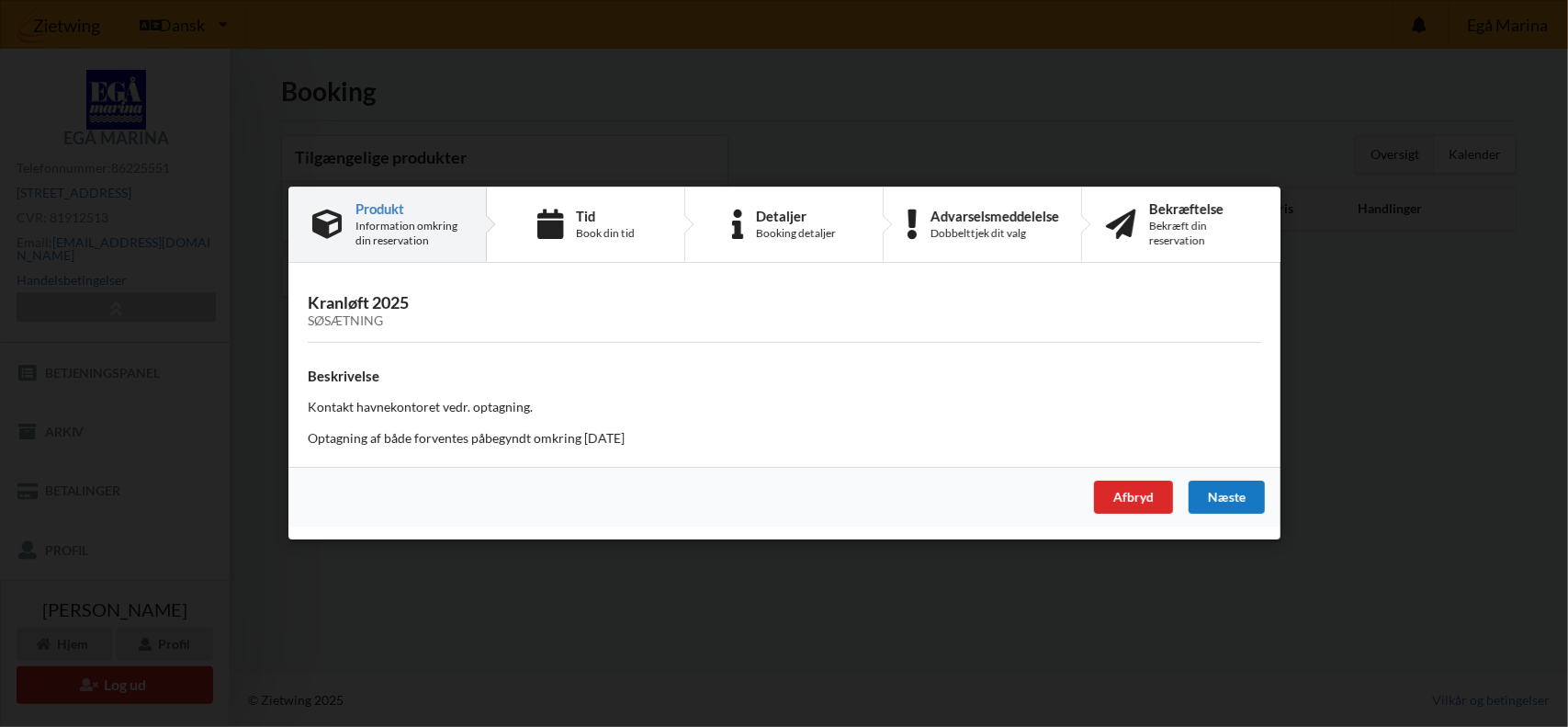
click at [1238, 497] on div "Næste" at bounding box center [1226, 498] width 76 height 33
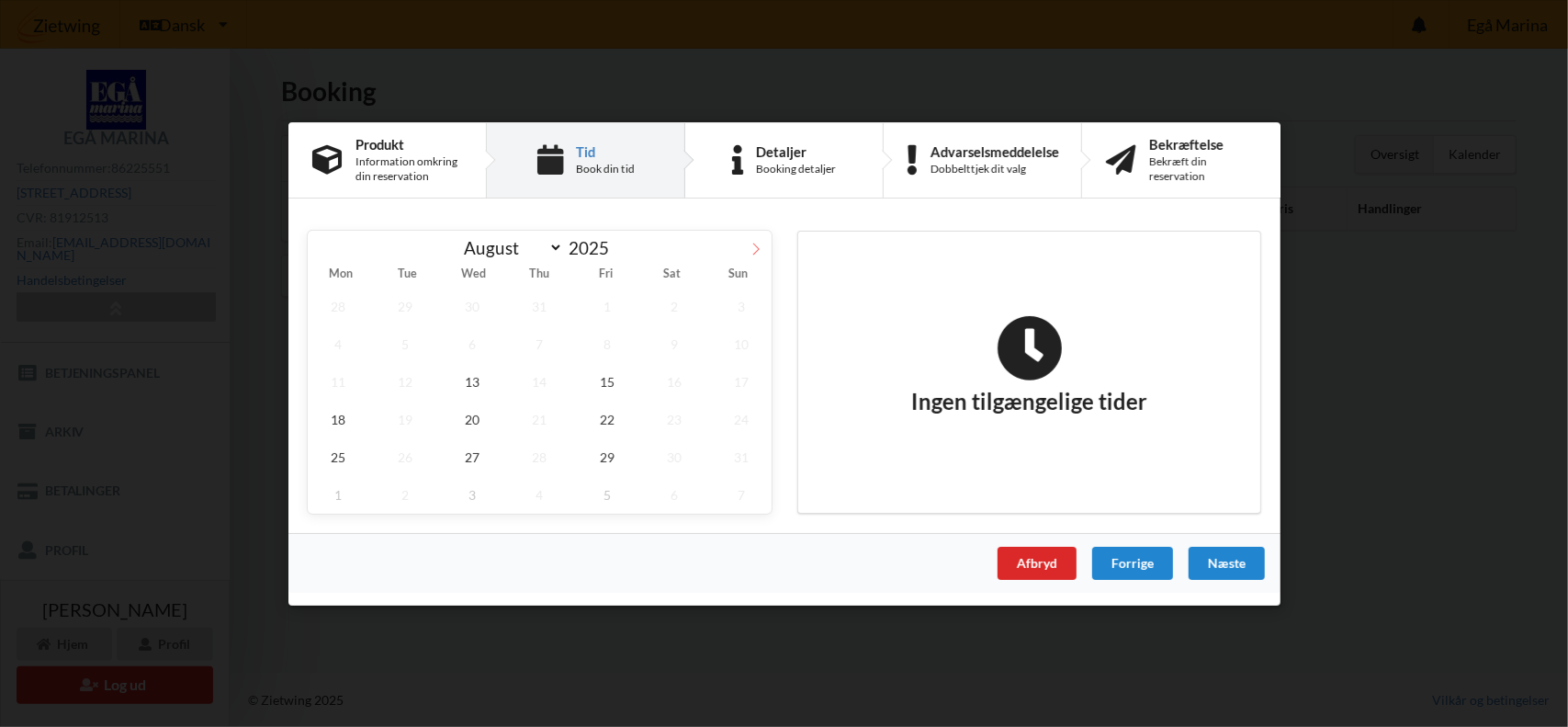
click at [762, 252] on span at bounding box center [757, 245] width 32 height 32
select select "9"
click at [617, 337] on span "10" at bounding box center [606, 343] width 61 height 37
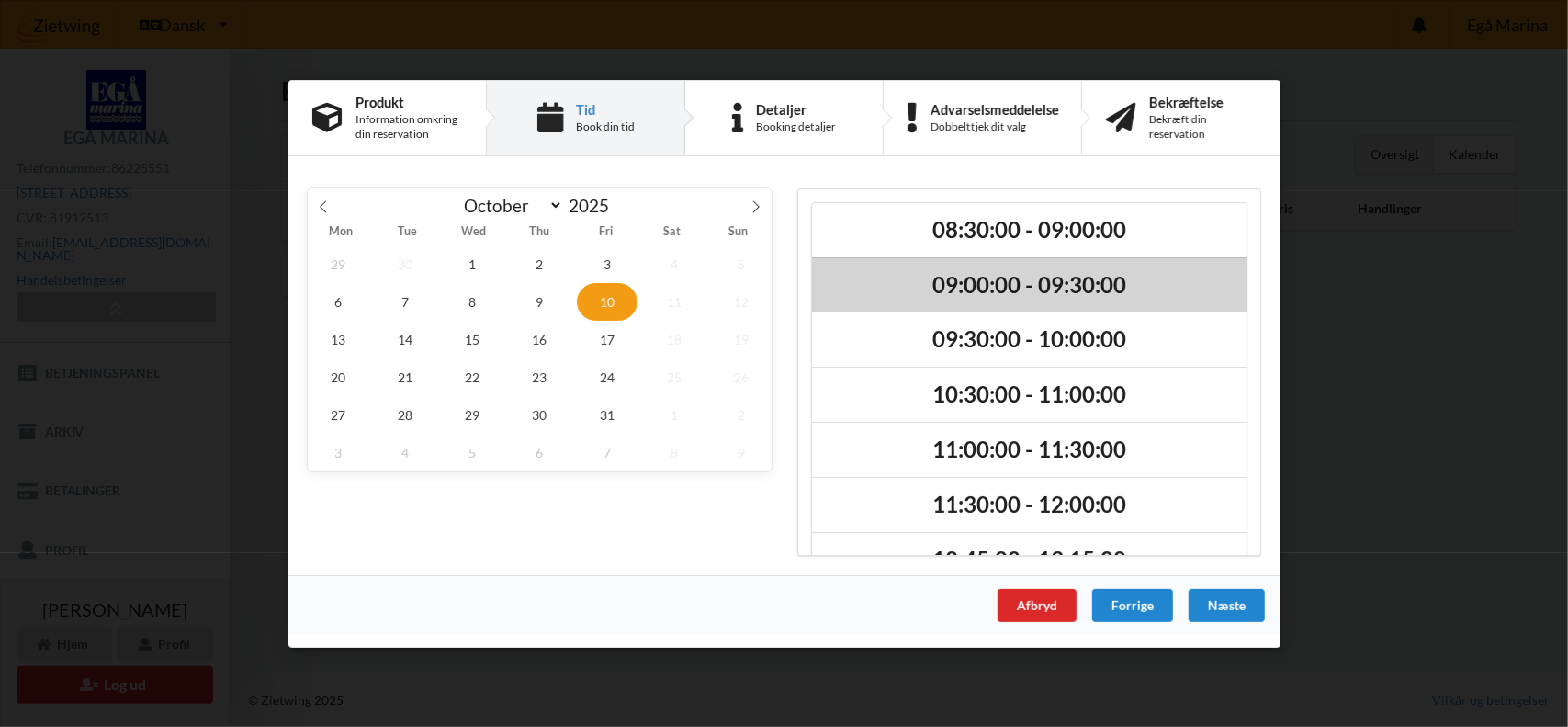
click at [994, 286] on h2 "09:00:00 - 09:30:00" at bounding box center [1029, 284] width 409 height 29
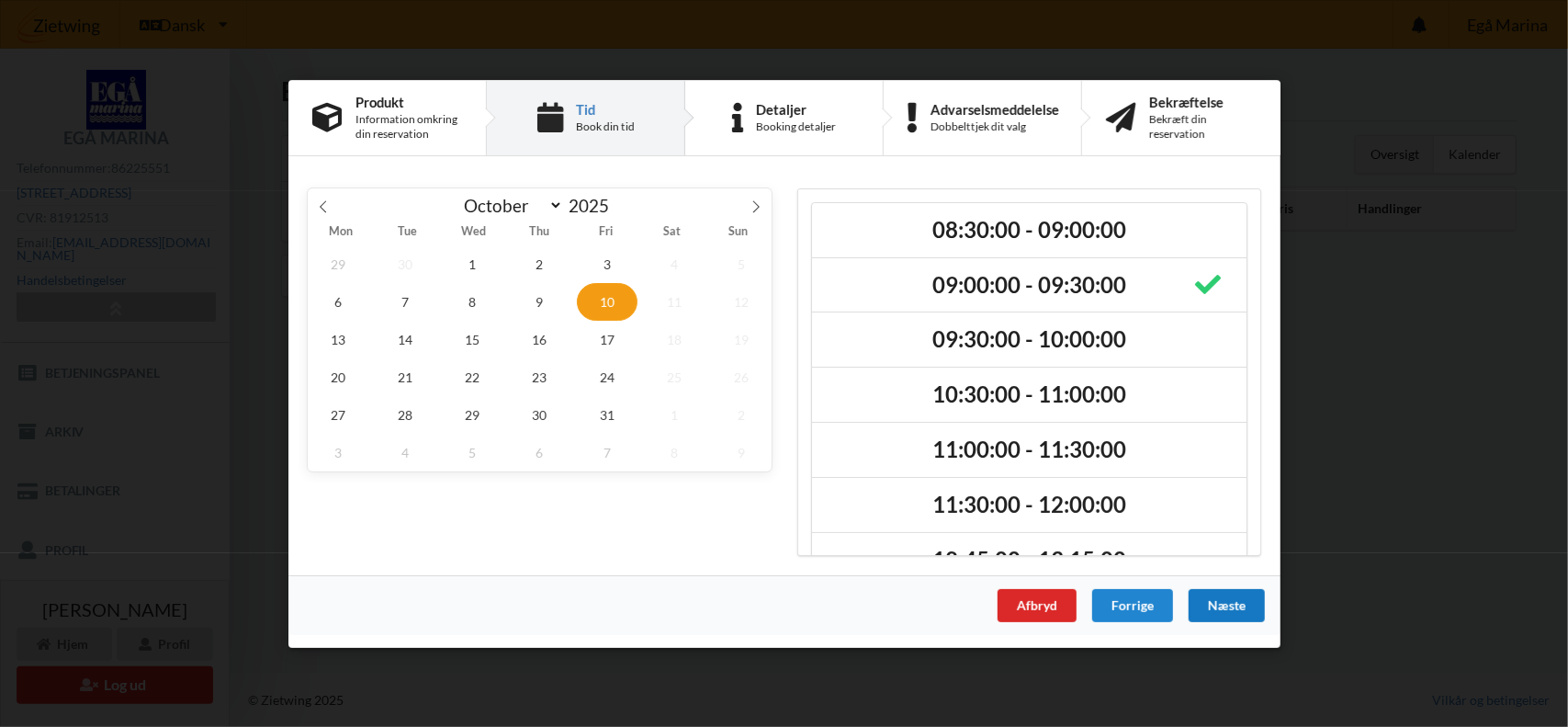
click at [1216, 597] on div "Næste" at bounding box center [1226, 604] width 76 height 33
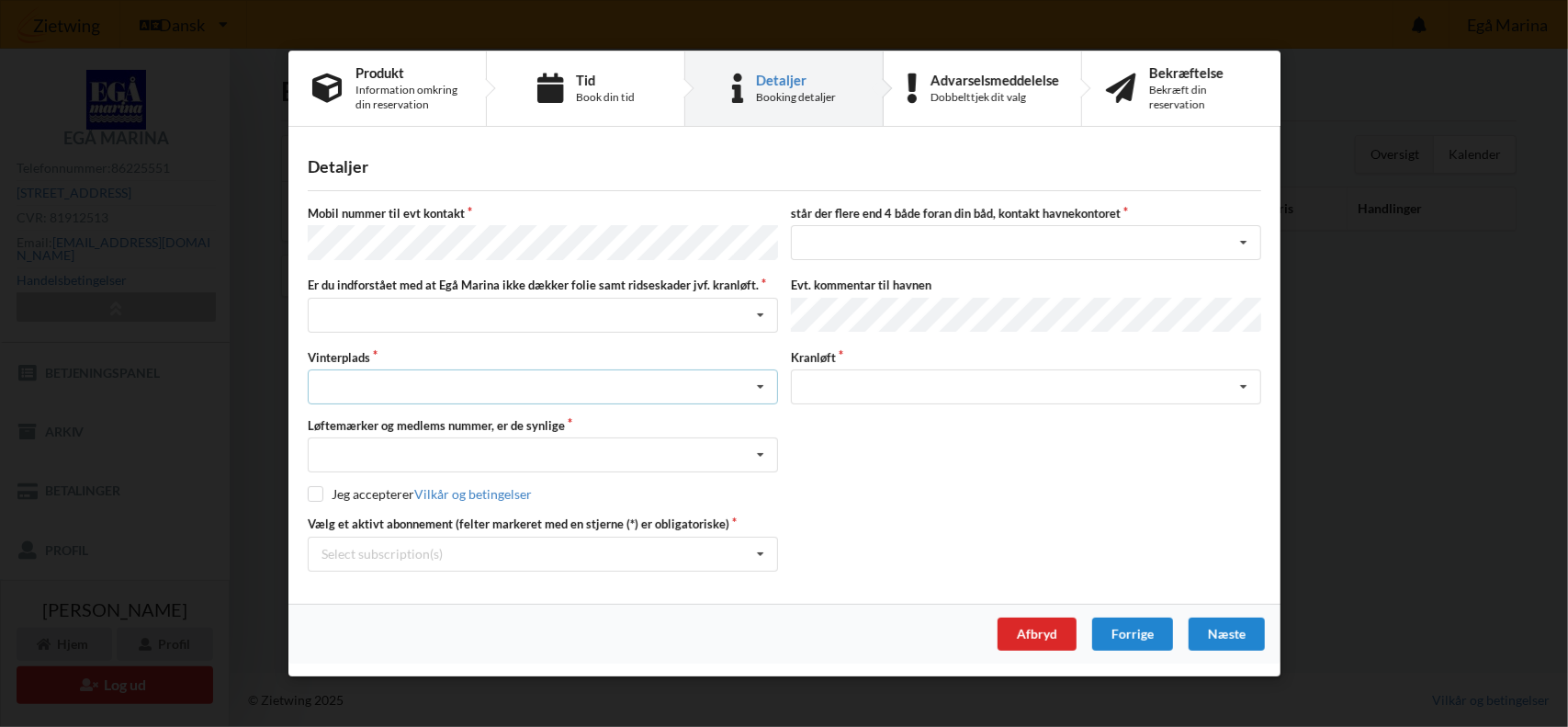
click at [410, 369] on div "Landplads nr. 1 Landplads nr. 2 Landplads nr.3 Landplads nr. 4 Landplads nr. 5 …" at bounding box center [542, 386] width 470 height 34
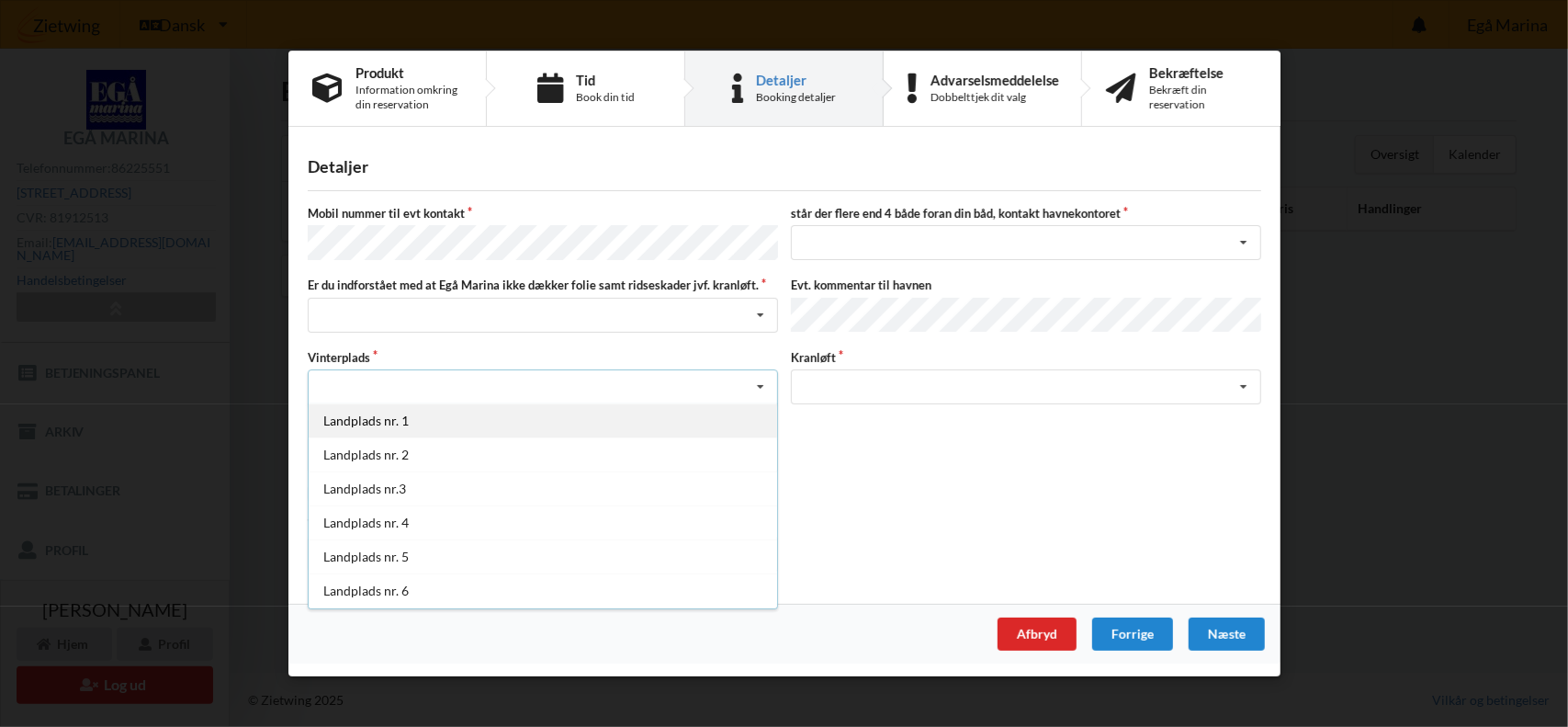
click at [395, 419] on div "Landplads nr. 1" at bounding box center [542, 420] width 469 height 34
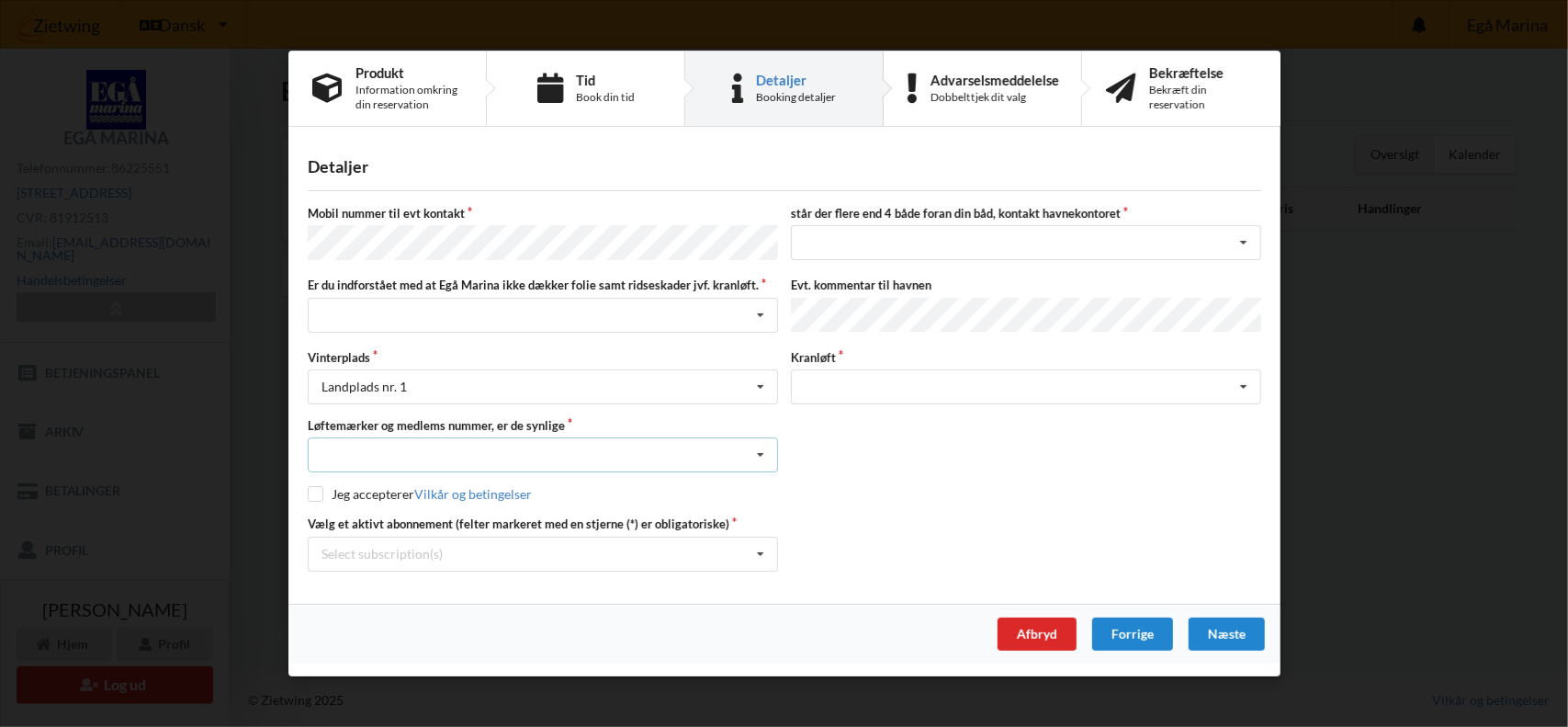
click at [759, 447] on icon at bounding box center [761, 455] width 28 height 34
click at [494, 520] on div "Ja, mine mærker er synlige og intakte" at bounding box center [542, 522] width 469 height 34
click at [760, 553] on icon at bounding box center [761, 555] width 28 height 34
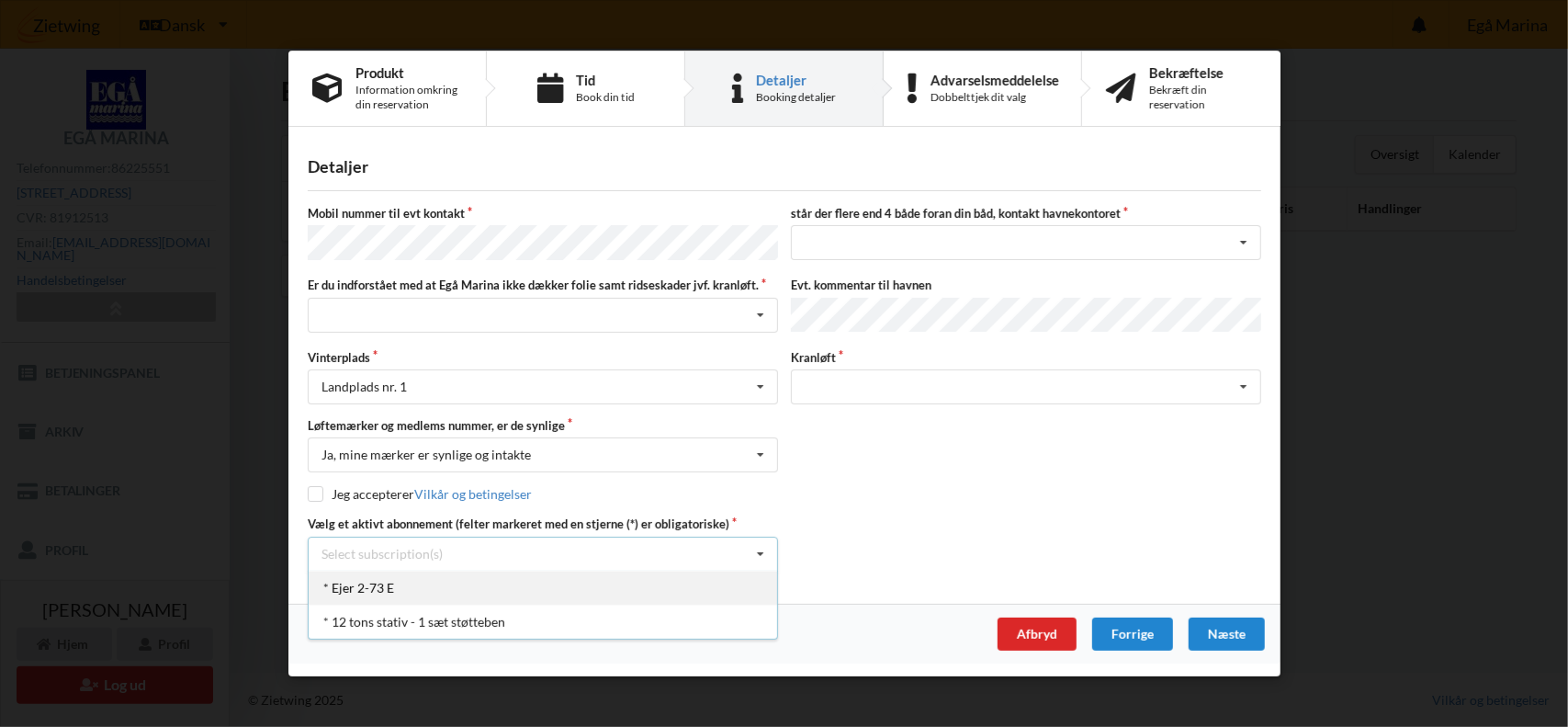
click at [488, 596] on div "* Ejer 2-73 E" at bounding box center [542, 587] width 469 height 34
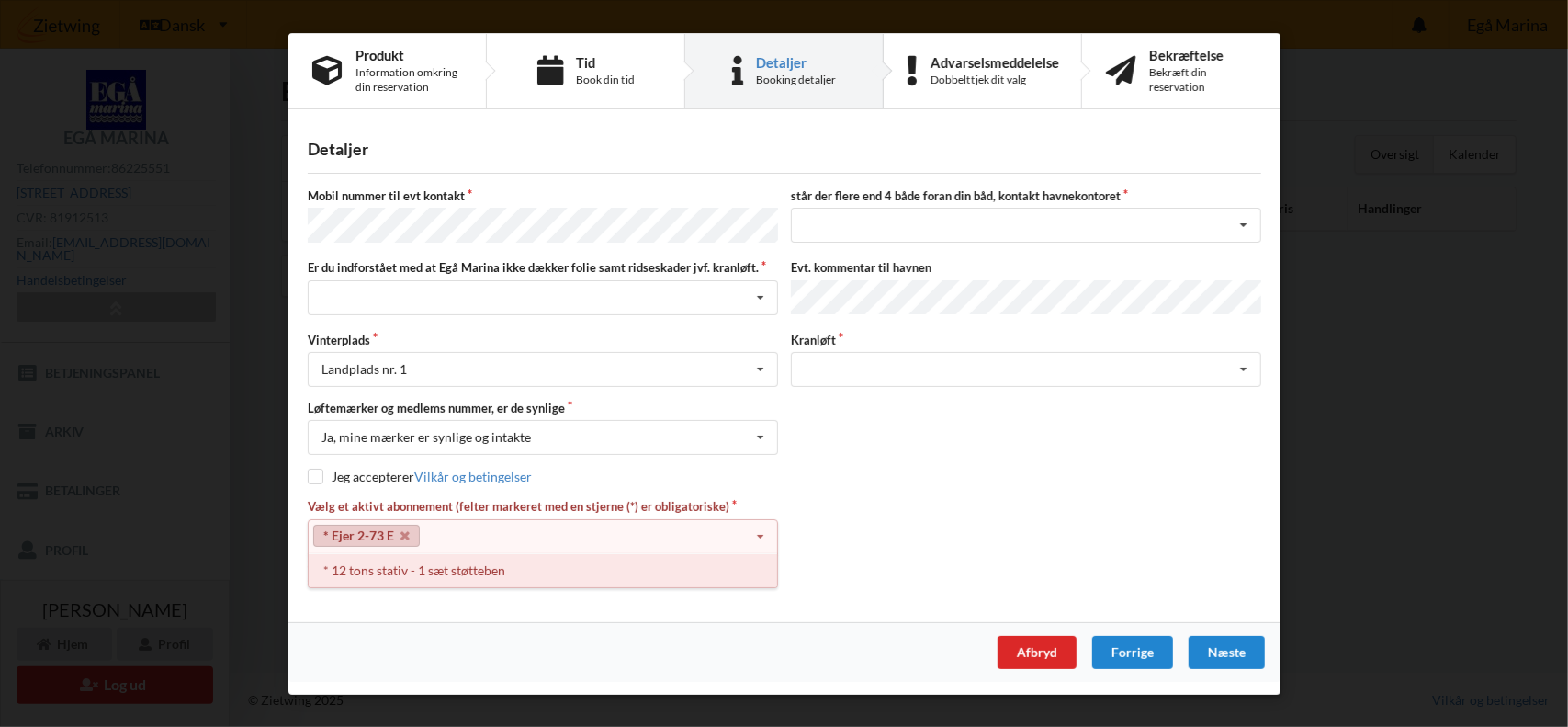
click at [419, 572] on div "* 12 tons stativ - 1 sæt støtteben" at bounding box center [542, 569] width 469 height 34
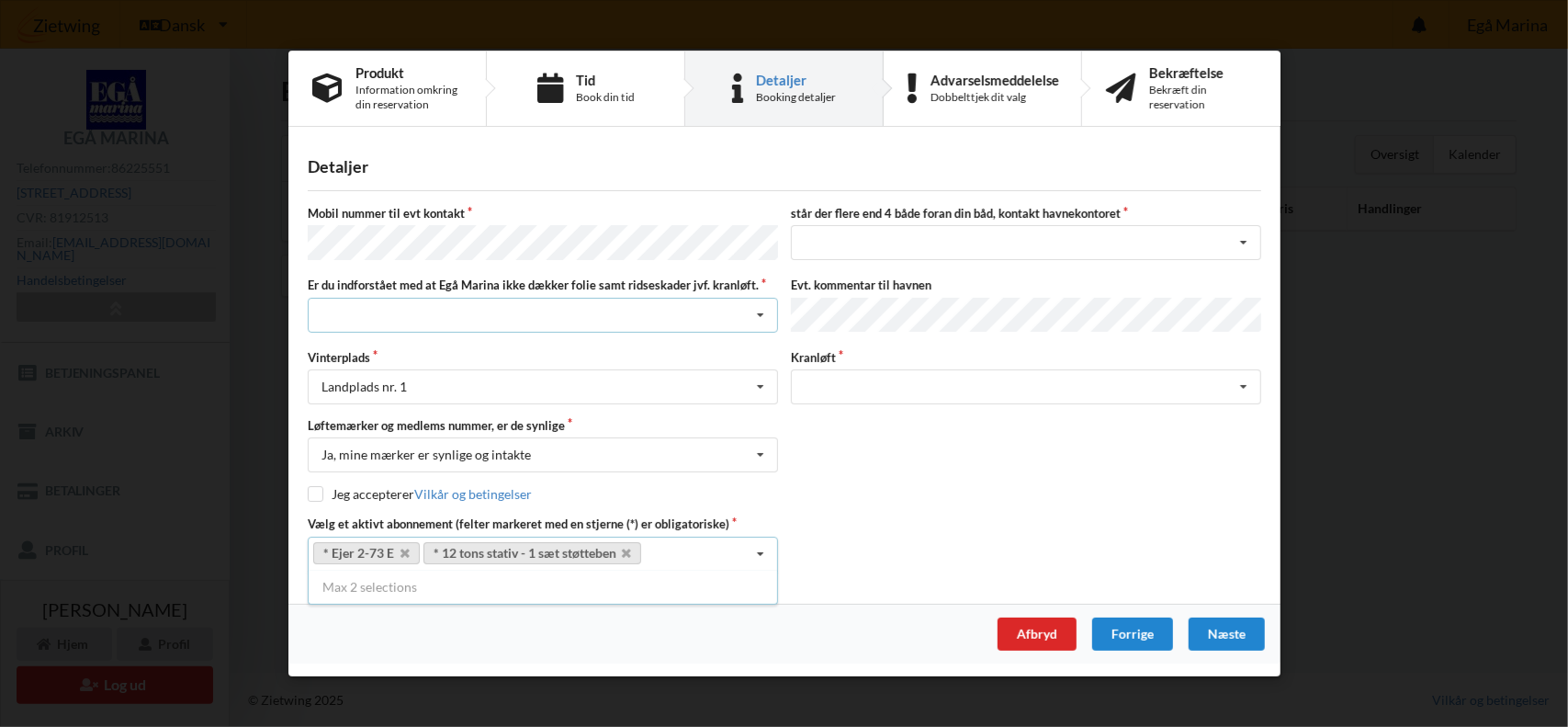
click at [761, 317] on icon at bounding box center [761, 315] width 28 height 34
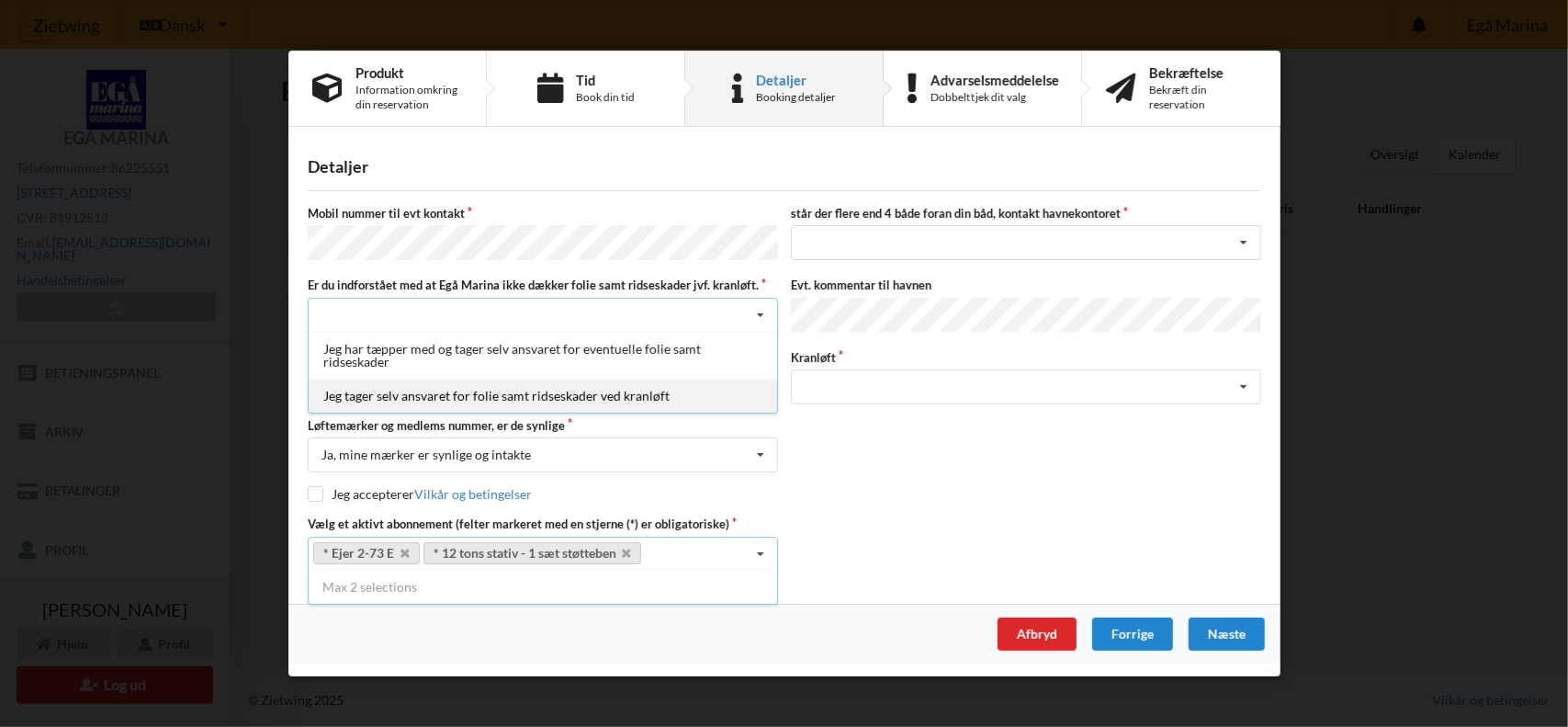
click at [571, 398] on div "Jeg tager selv ansvaret for folie samt ridseskader ved kranløft" at bounding box center [542, 395] width 469 height 34
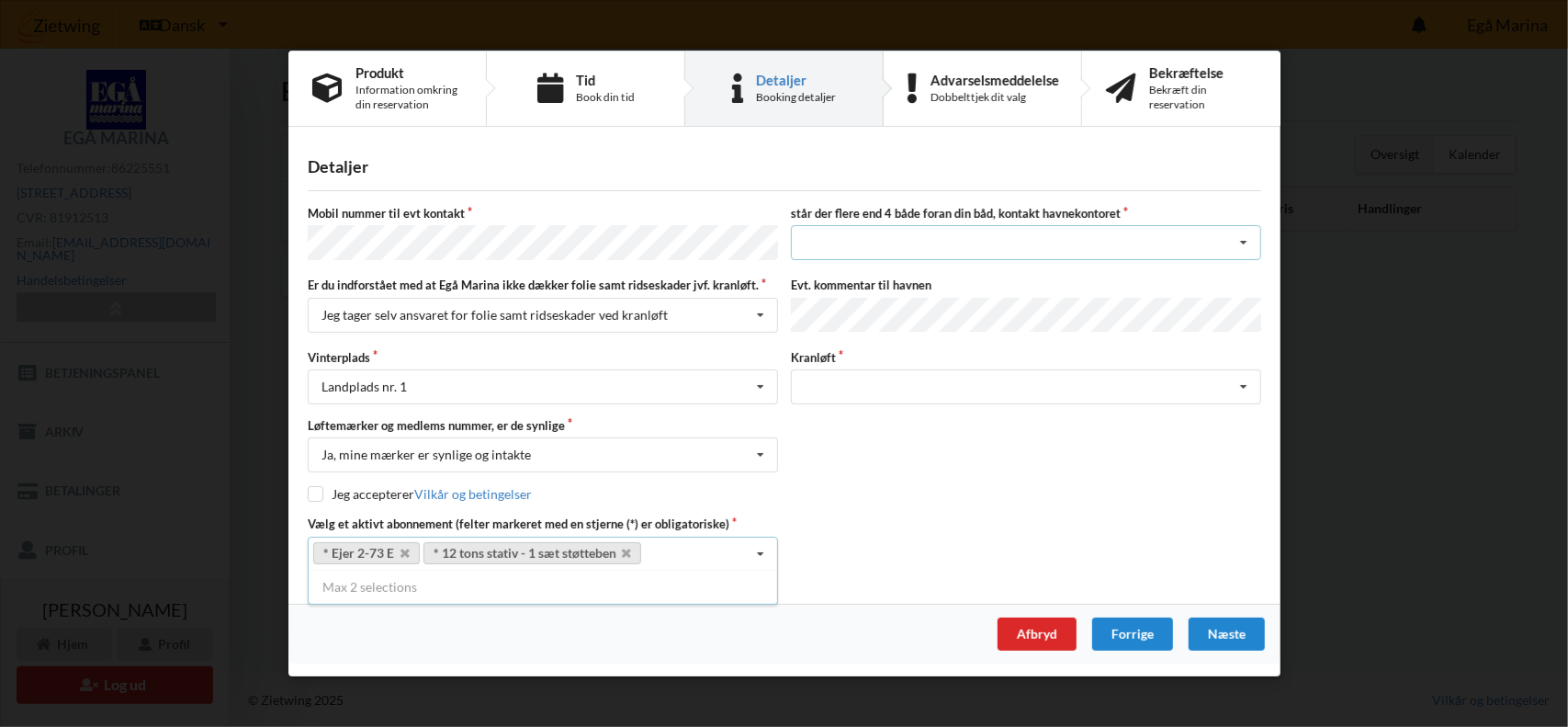
click at [1244, 240] on icon at bounding box center [1244, 244] width 28 height 34
click at [949, 282] on div "nej" at bounding box center [1026, 277] width 469 height 34
click at [1244, 380] on icon at bounding box center [1244, 387] width 28 height 34
click at [1246, 374] on icon at bounding box center [1244, 387] width 28 height 34
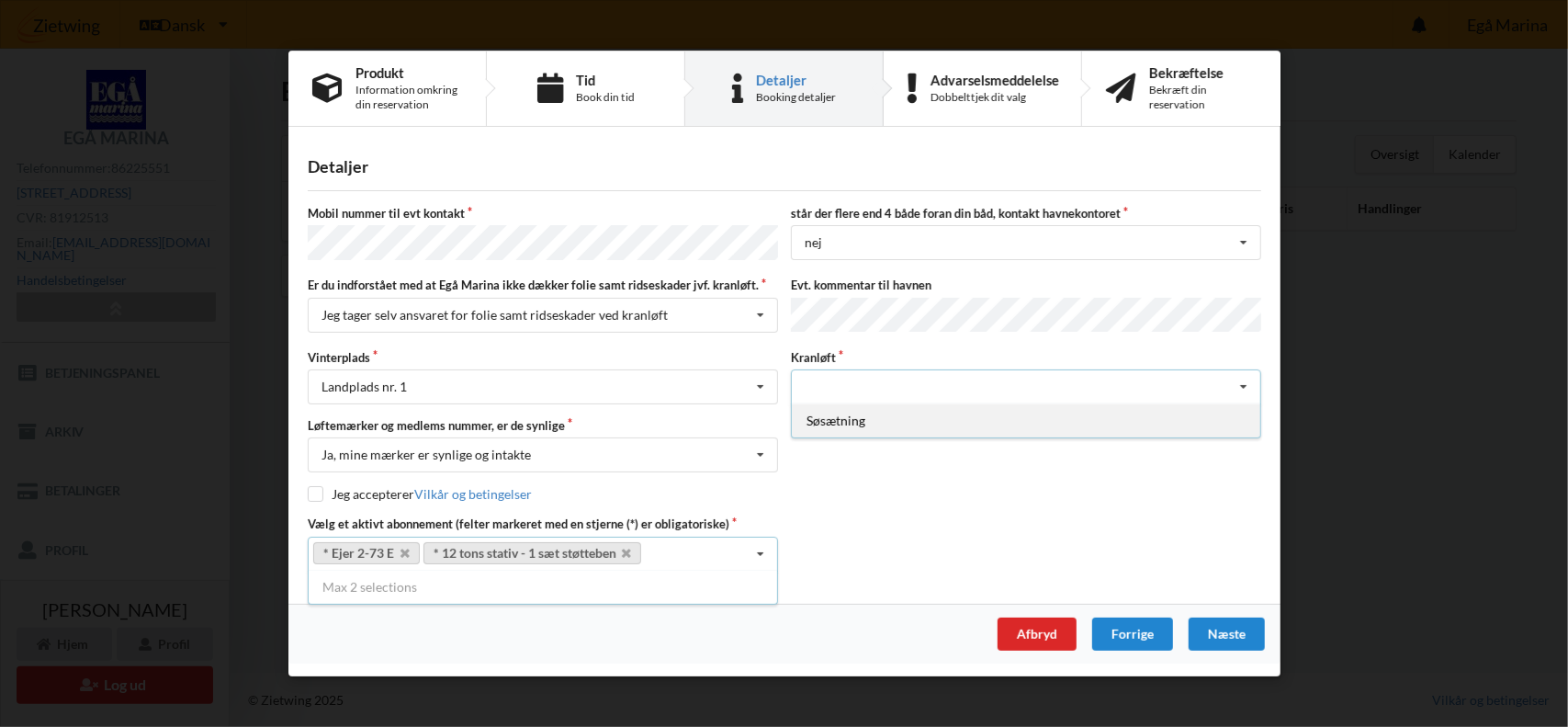
click at [1125, 422] on div "Søsætning" at bounding box center [1026, 420] width 469 height 34
click at [312, 487] on input "checkbox" at bounding box center [315, 494] width 16 height 16
checkbox input "true"
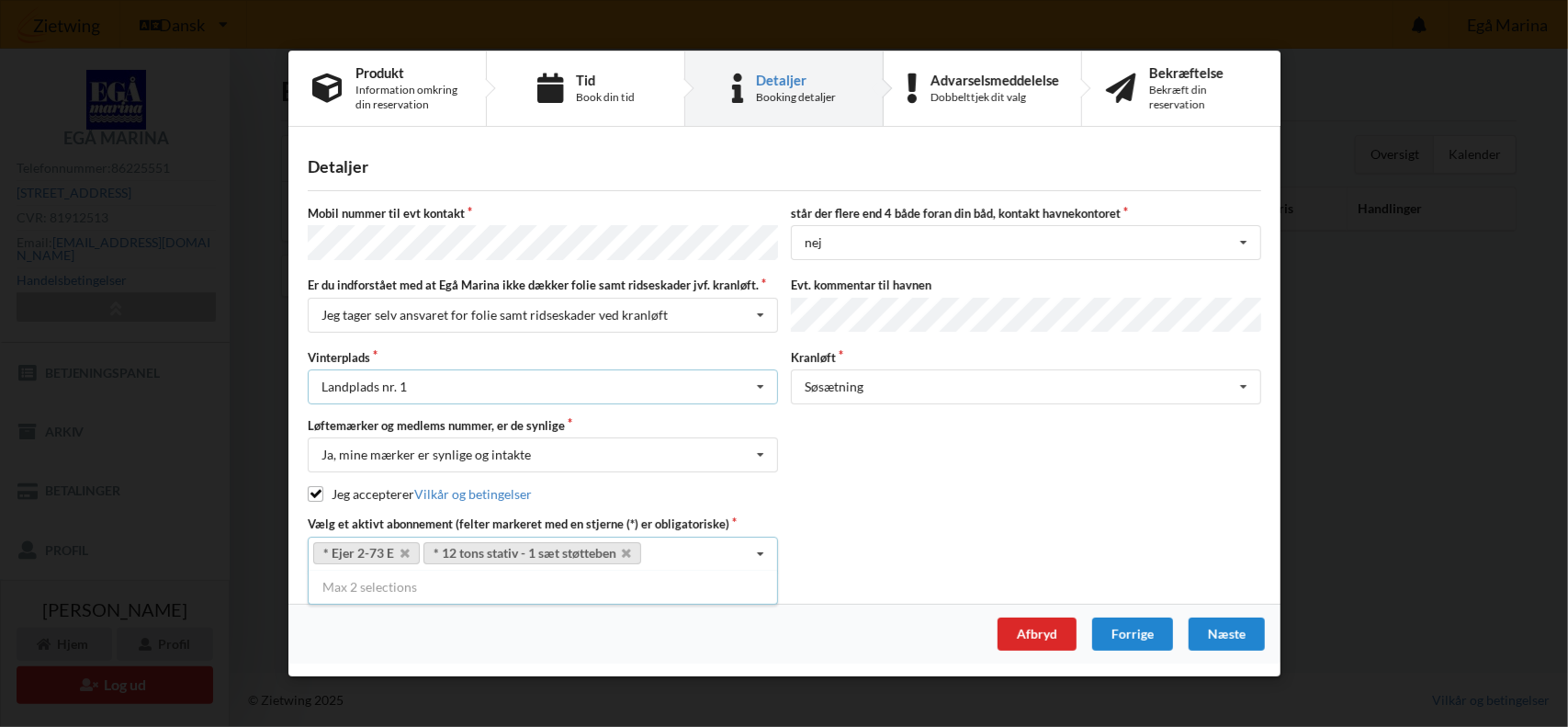
click at [762, 383] on icon at bounding box center [761, 387] width 28 height 34
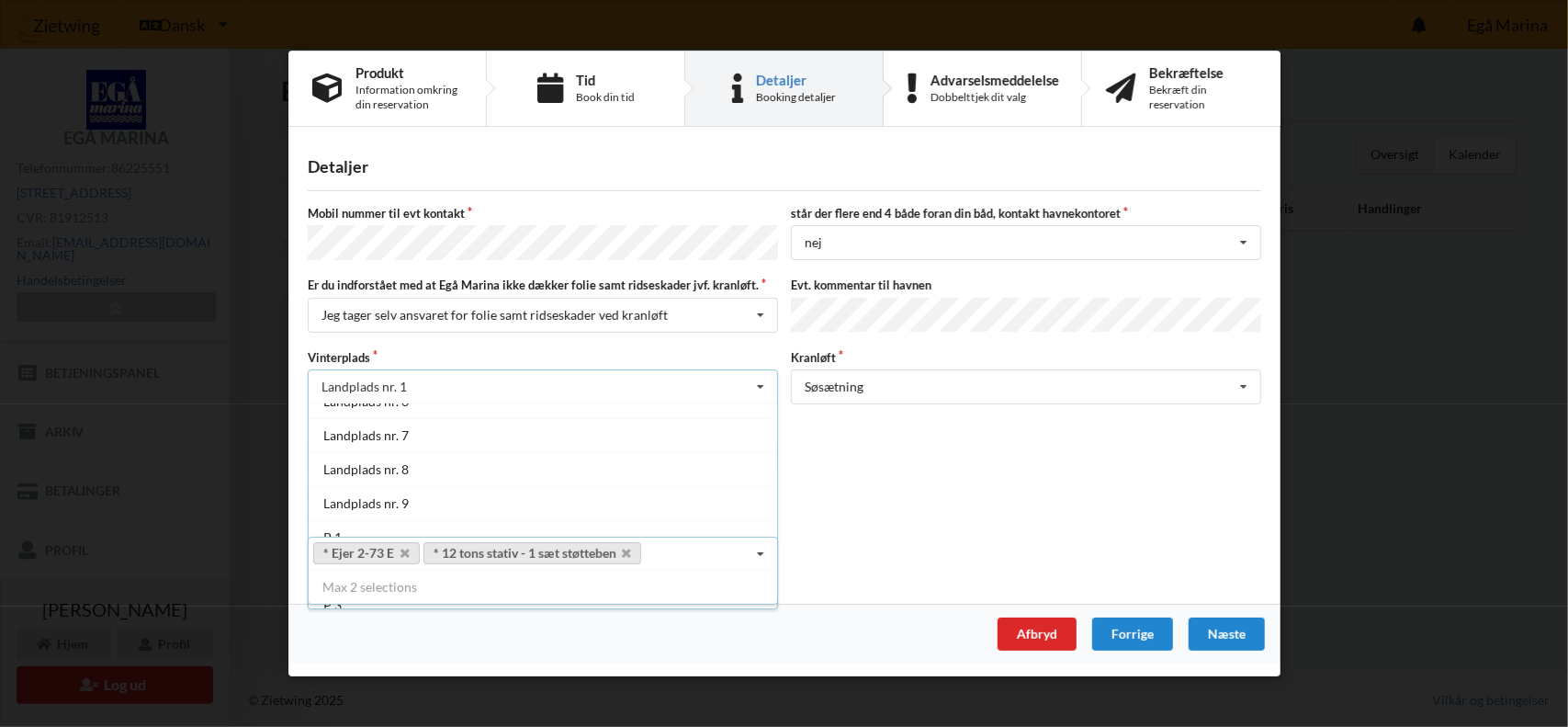
scroll to position [199, 0]
click at [333, 525] on div "P 1" at bounding box center [542, 528] width 469 height 34
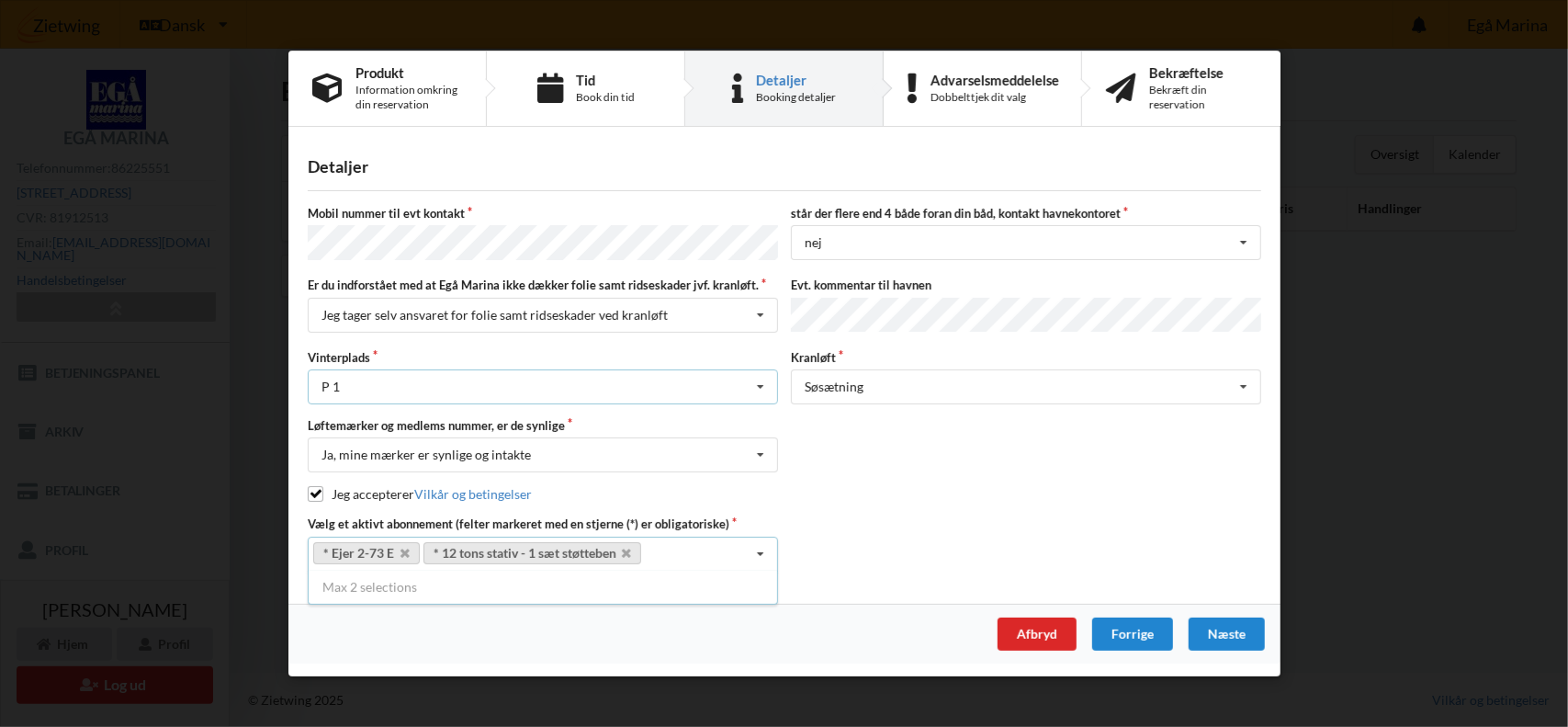
click at [761, 372] on icon at bounding box center [761, 387] width 28 height 34
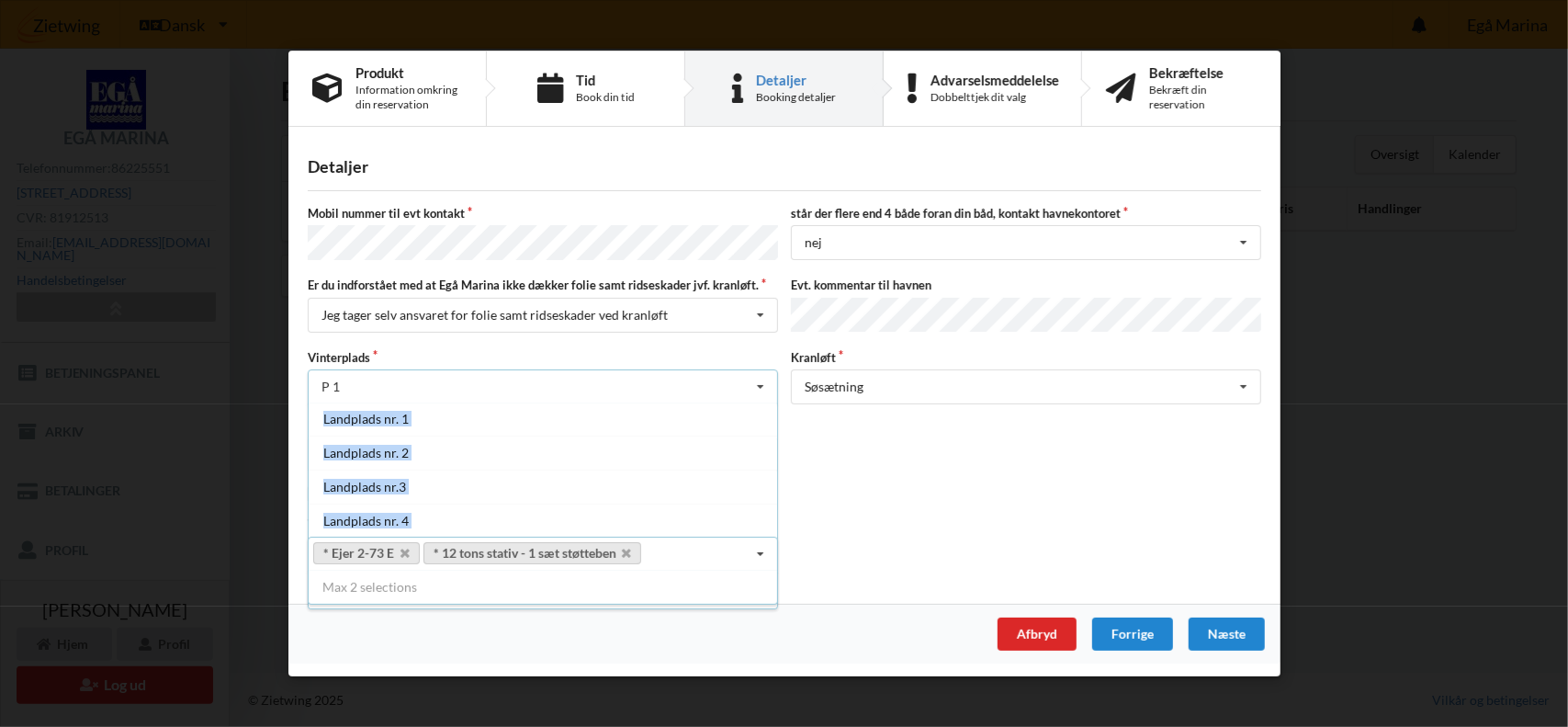
scroll to position [0, 0]
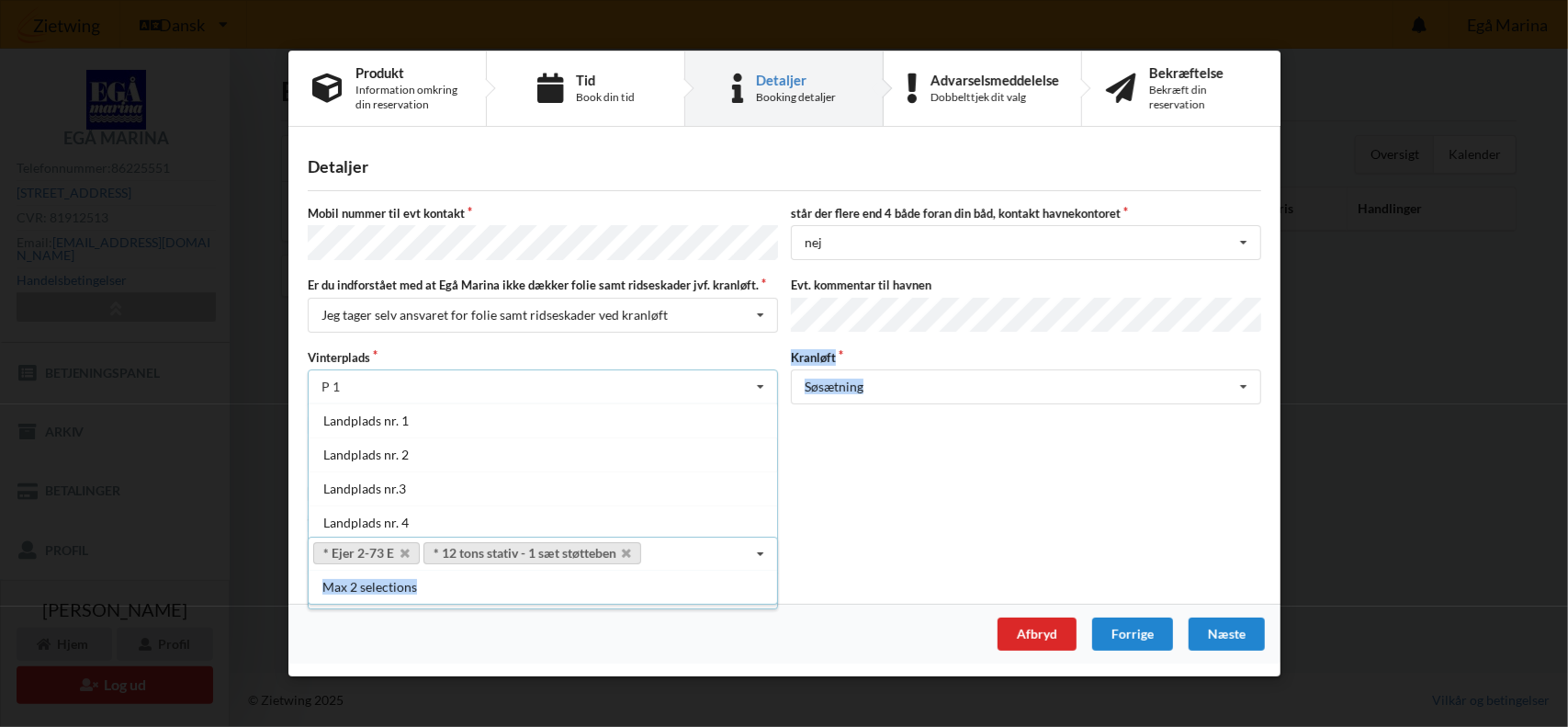
drag, startPoint x: 768, startPoint y: 510, endPoint x: 767, endPoint y: 574, distance: 64.0
click at [767, 570] on div "Mobil nummer til evt kontakt står der flere end 4 både foran din båd, kontakt h…" at bounding box center [784, 388] width 953 height 365
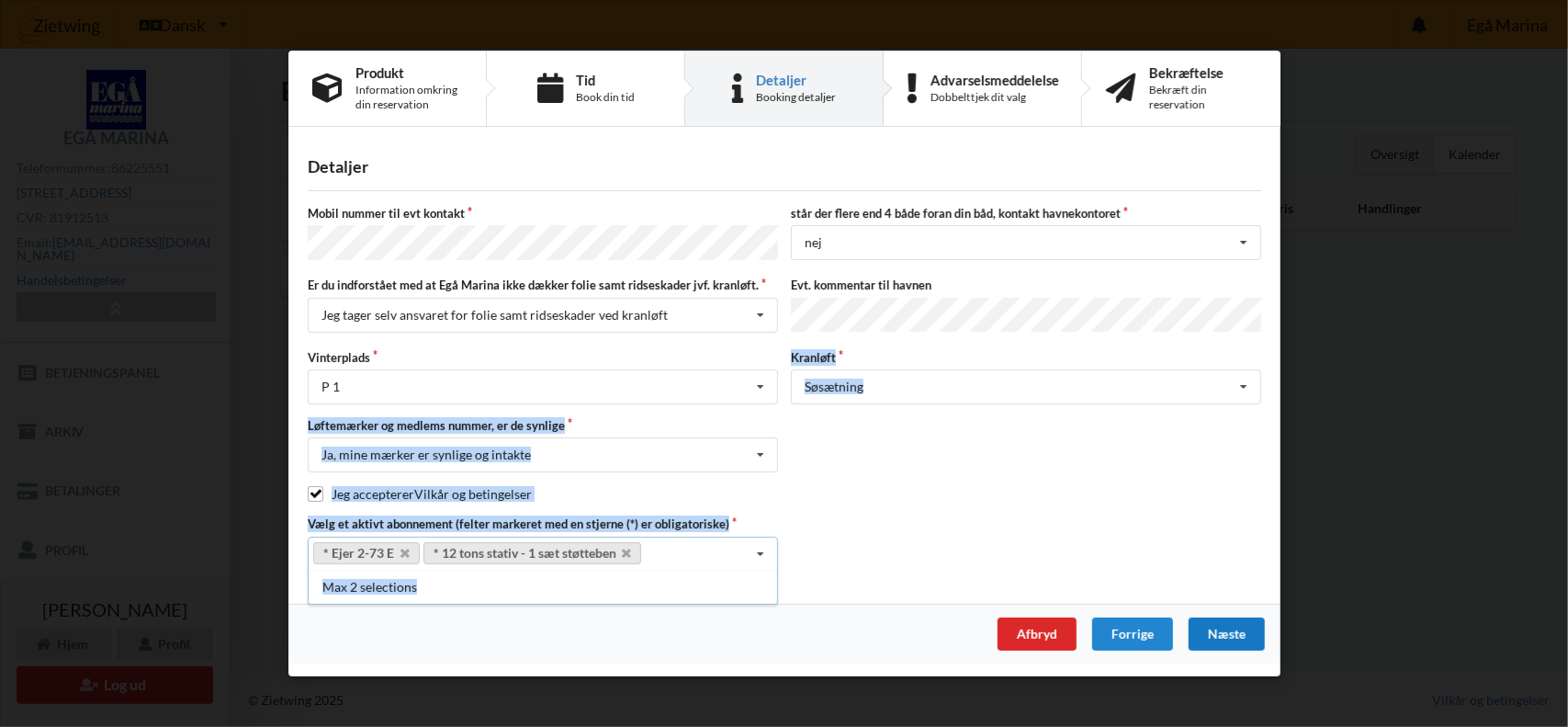
click at [1243, 628] on div "Næste" at bounding box center [1226, 634] width 76 height 33
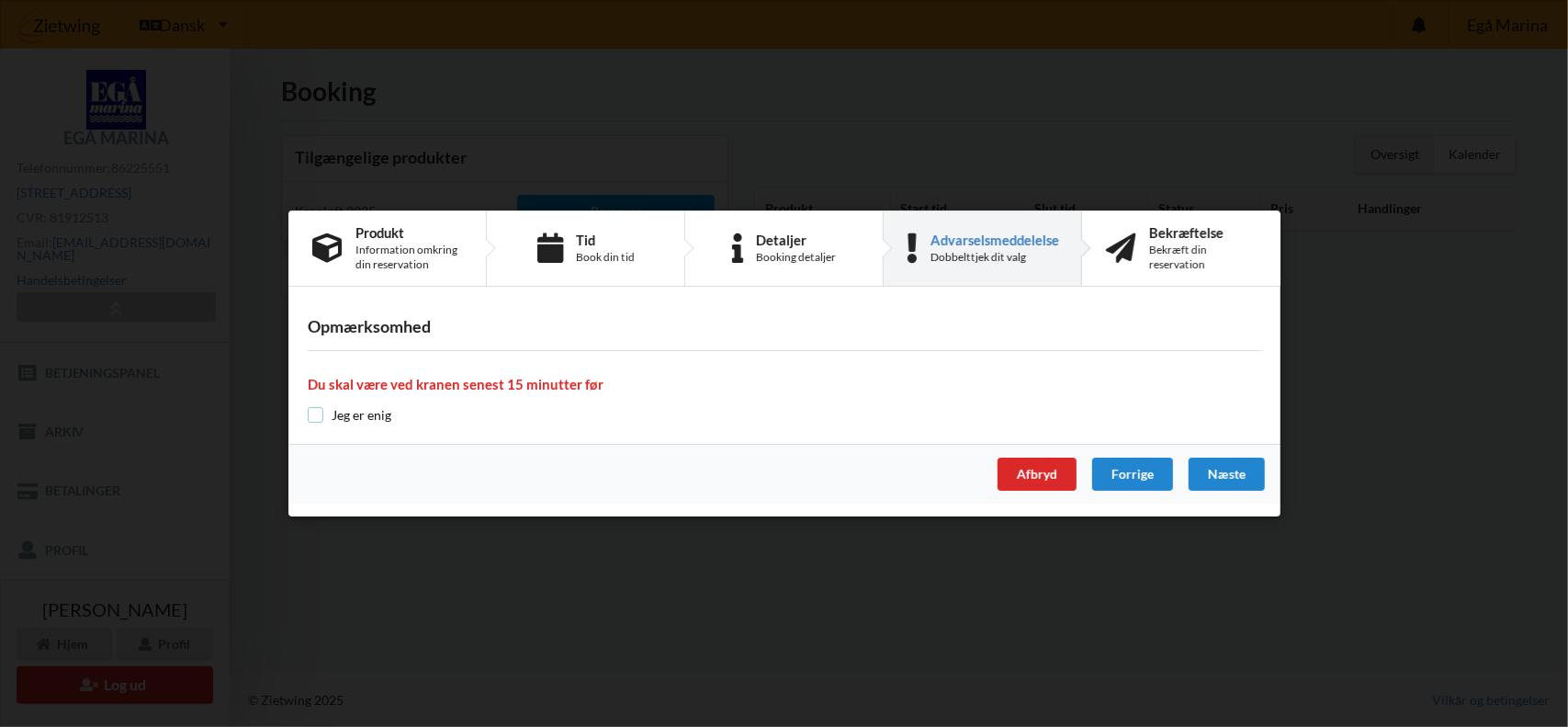
click at [316, 422] on input "checkbox" at bounding box center [315, 415] width 16 height 16
checkbox input "true"
click at [1233, 472] on div "Næste" at bounding box center [1226, 473] width 76 height 33
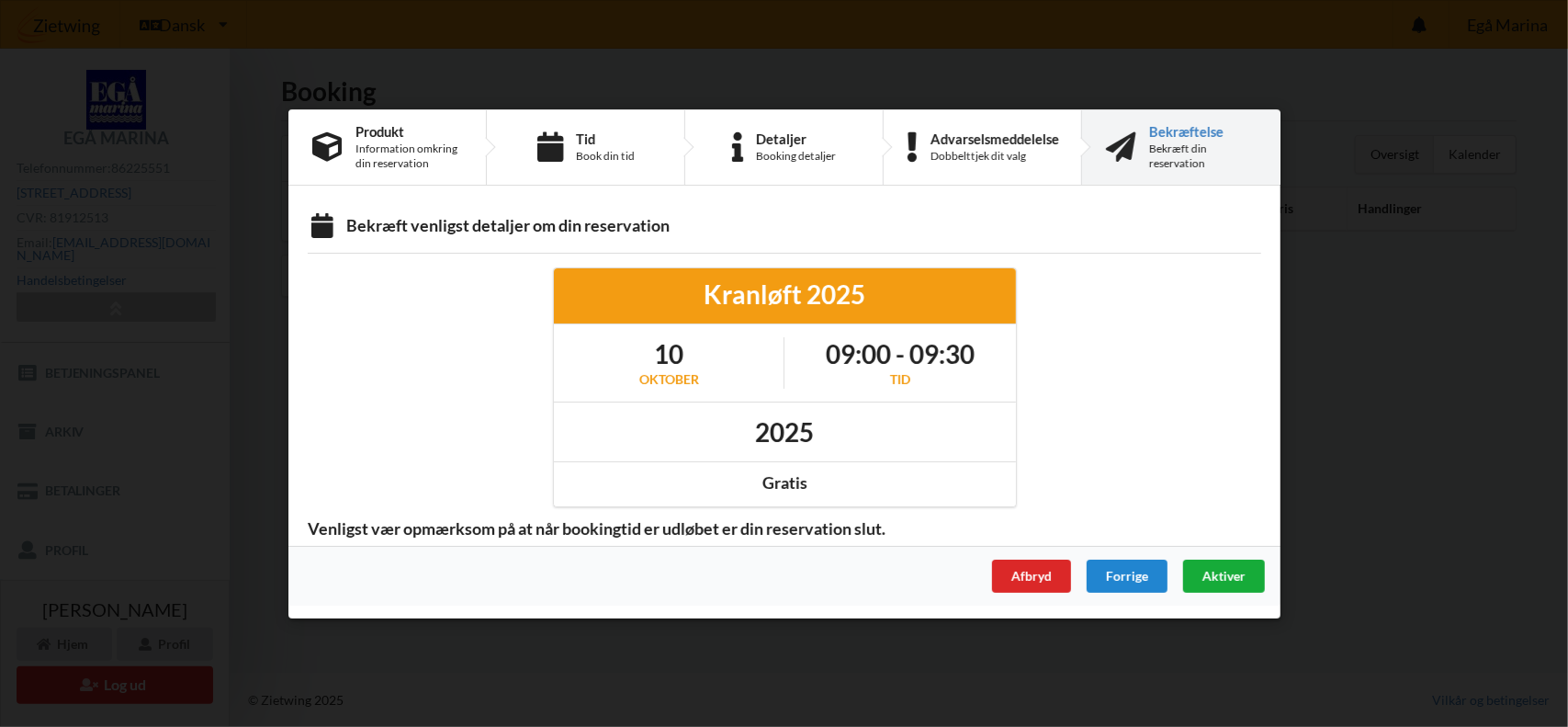
click at [1229, 580] on span "Aktiver" at bounding box center [1223, 574] width 43 height 16
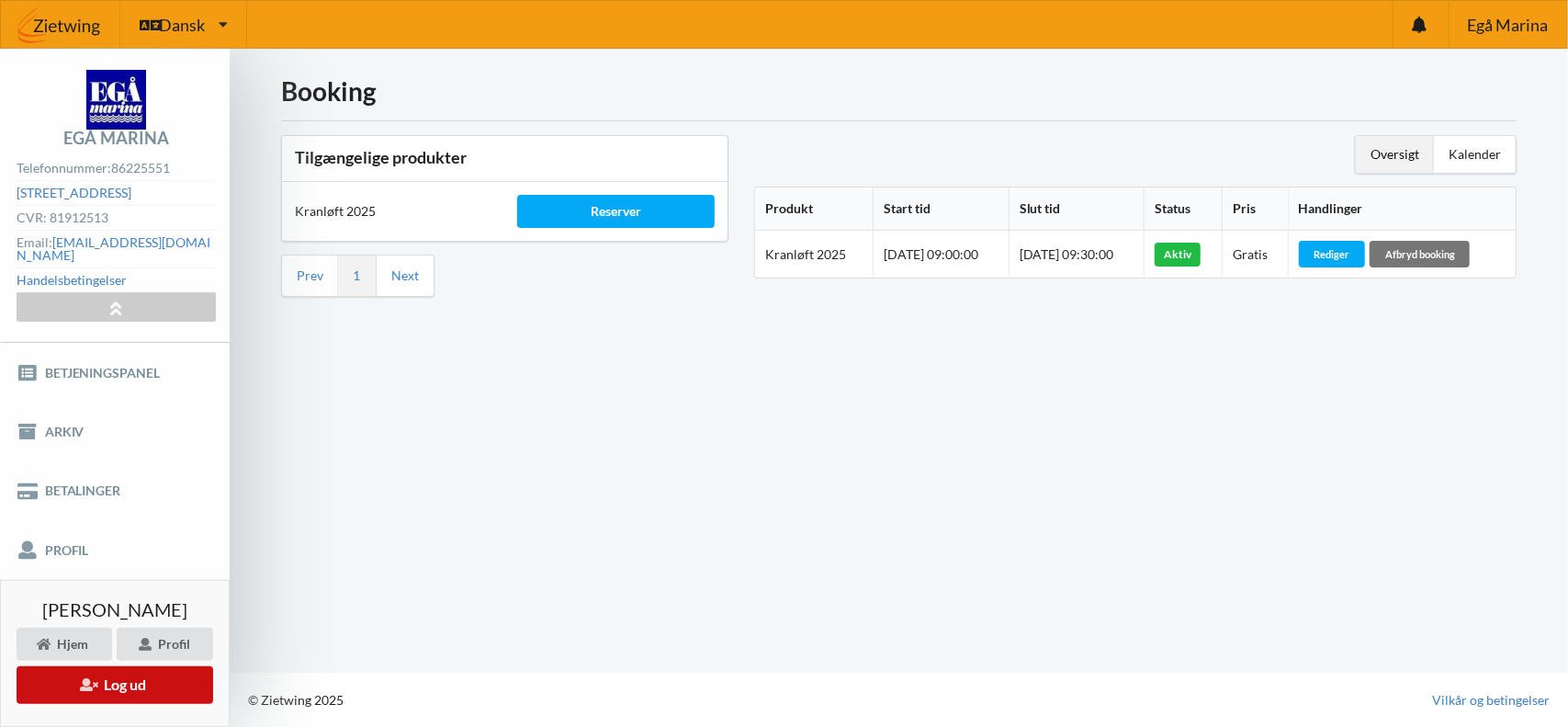
click at [119, 681] on button "Log ud" at bounding box center [115, 685] width 197 height 37
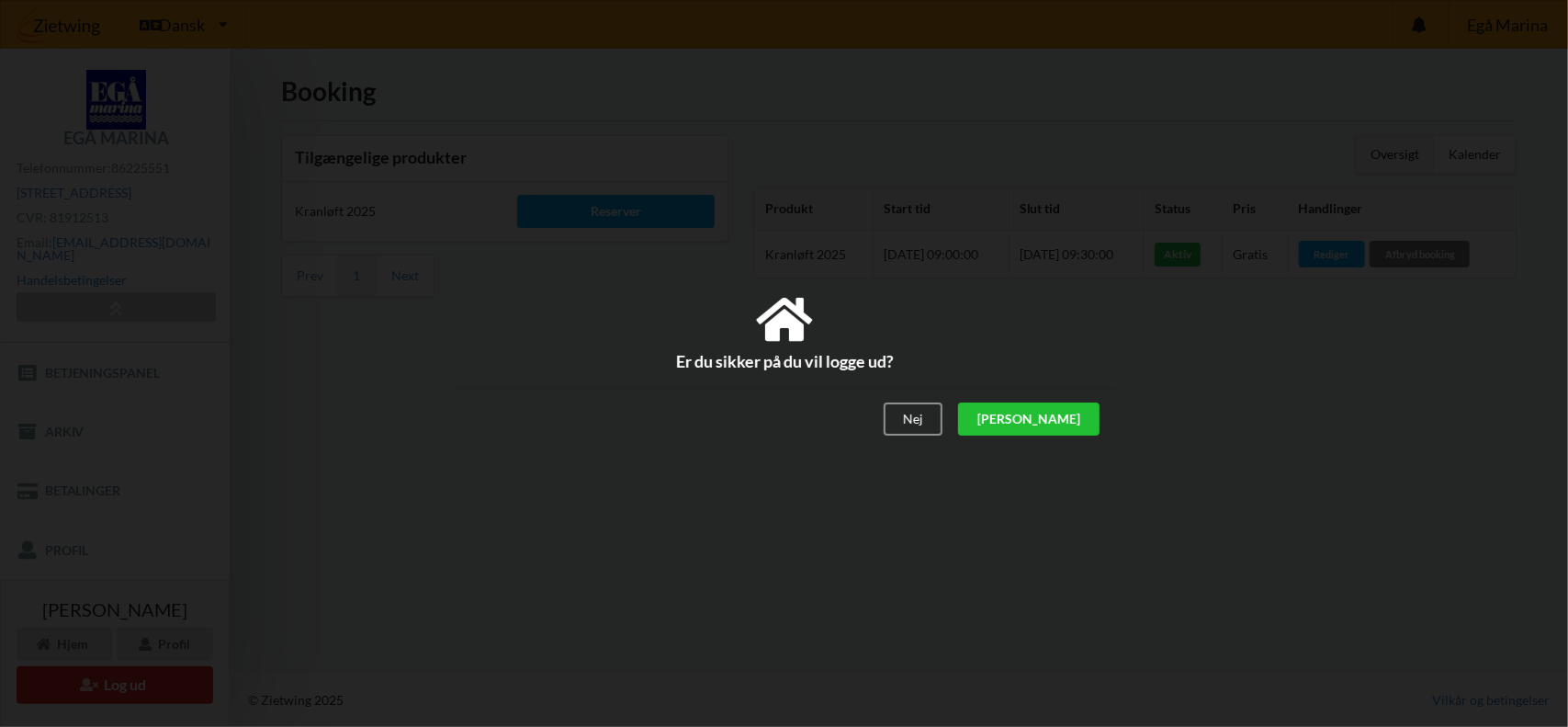
click at [1081, 418] on div "[PERSON_NAME]" at bounding box center [1028, 418] width 142 height 33
